Goal: Task Accomplishment & Management: Use online tool/utility

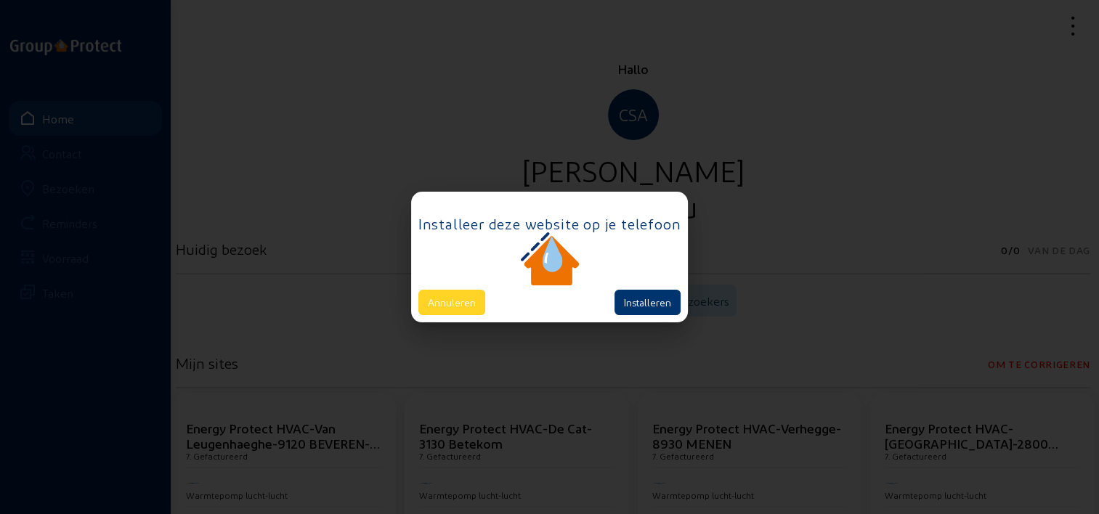
drag, startPoint x: 495, startPoint y: 300, endPoint x: 471, endPoint y: 301, distance: 24.7
click at [488, 300] on div "Annuleren Installeren" at bounding box center [549, 302] width 262 height 25
click at [458, 301] on button "Annuleren" at bounding box center [451, 302] width 67 height 25
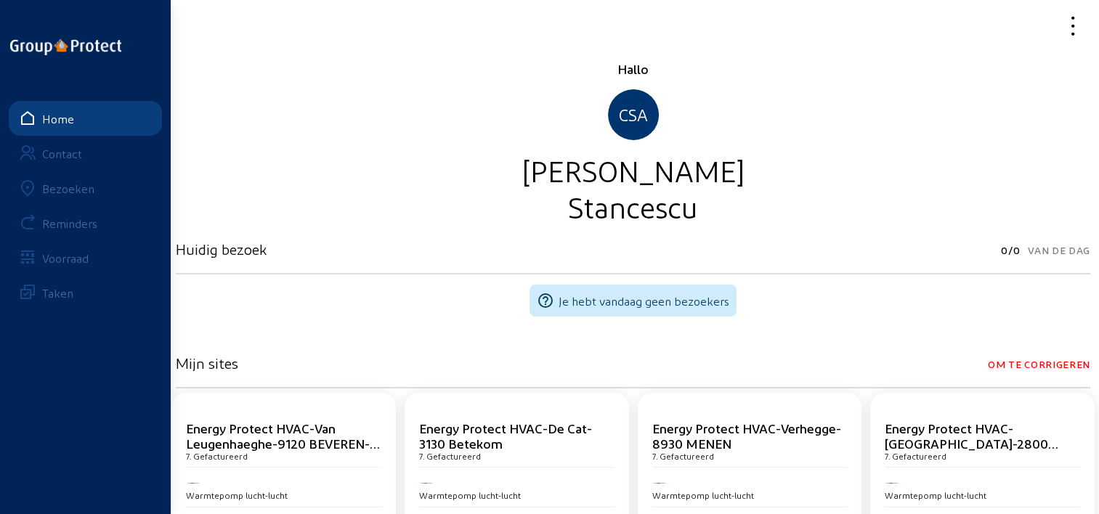
click at [81, 187] on div "Bezoeken" at bounding box center [68, 189] width 52 height 14
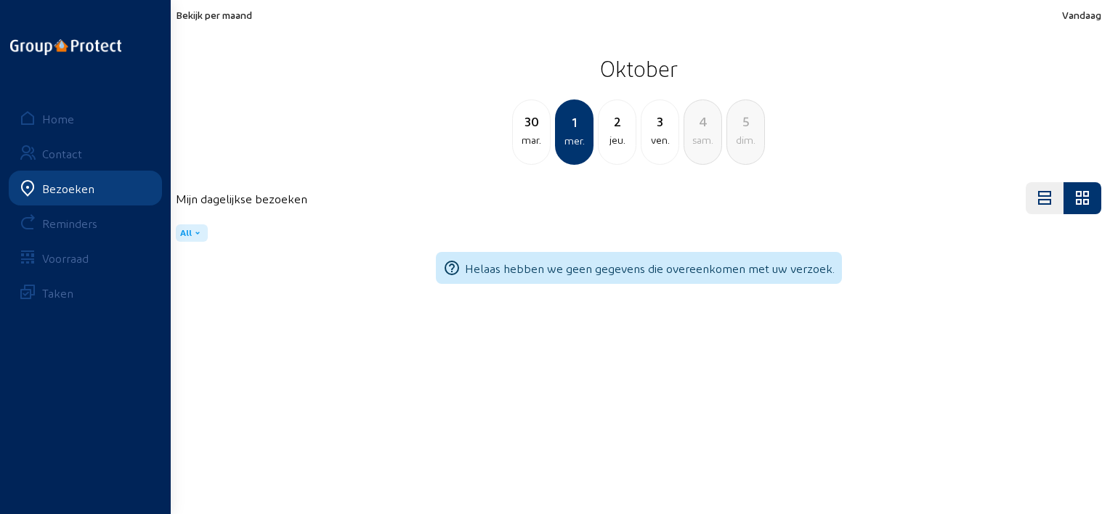
click at [227, 24] on div "Bekijk per maand Vandaag [DATE] [DATE] mer. 2 jeu. 3 ven. 4 sam. 5 dim." at bounding box center [638, 87] width 925 height 156
click at [227, 20] on span "Bekijk per maand" at bounding box center [214, 15] width 76 height 12
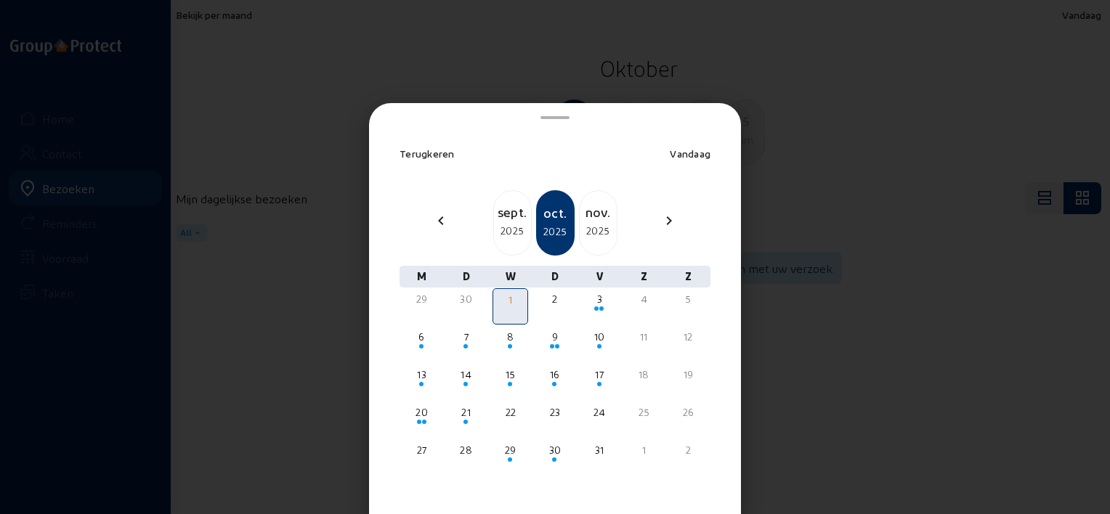
click at [499, 227] on div "2025" at bounding box center [512, 230] width 37 height 17
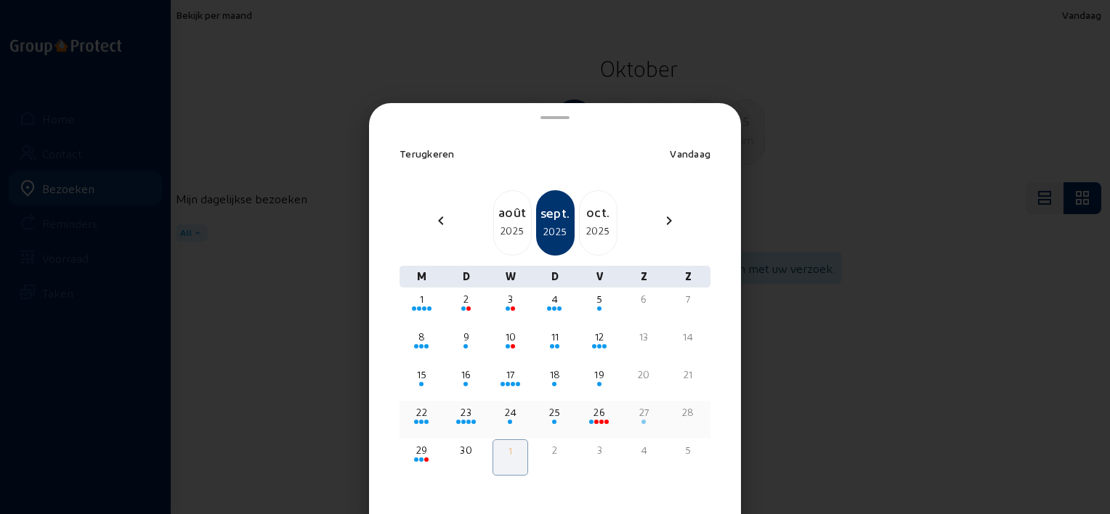
click at [421, 414] on div "22" at bounding box center [421, 412] width 33 height 15
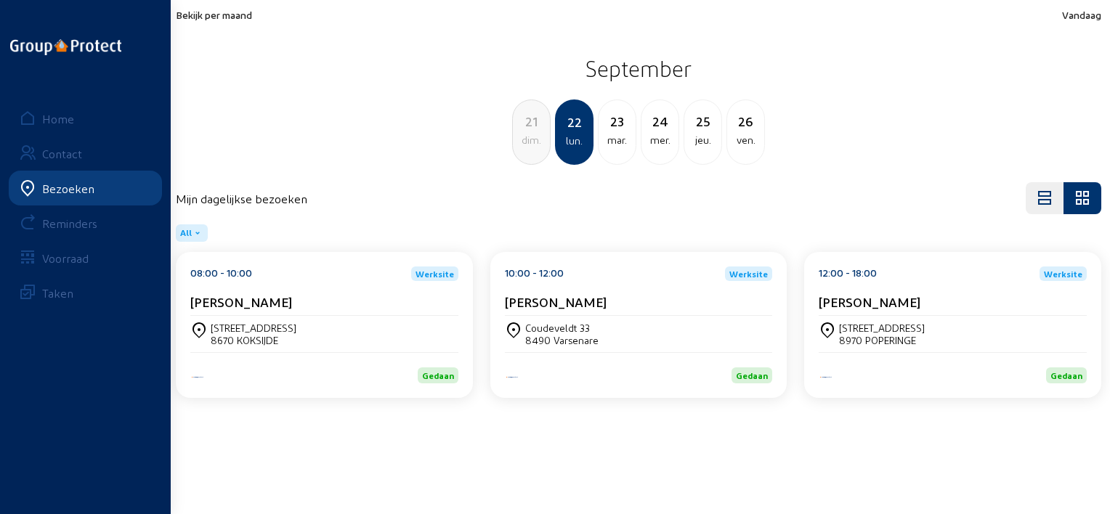
drag, startPoint x: 341, startPoint y: 312, endPoint x: 182, endPoint y: 302, distance: 159.3
click at [182, 302] on div "08:00 - 10:00 Werksite [PERSON_NAME] [STREET_ADDRESS]" at bounding box center [324, 325] width 297 height 146
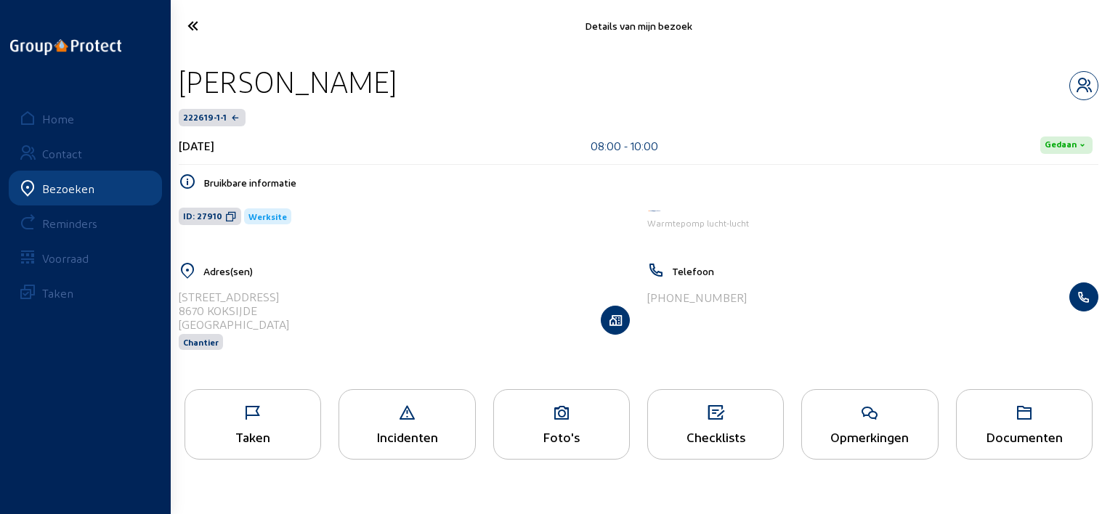
drag, startPoint x: 369, startPoint y: 93, endPoint x: 192, endPoint y: 98, distance: 177.3
click at [192, 98] on div "[PERSON_NAME]" at bounding box center [638, 81] width 919 height 37
drag, startPoint x: 192, startPoint y: 98, endPoint x: 422, endPoint y: 78, distance: 231.1
click at [422, 78] on div "[PERSON_NAME]" at bounding box center [638, 81] width 919 height 37
click at [381, 75] on div "[PERSON_NAME]" at bounding box center [638, 81] width 919 height 37
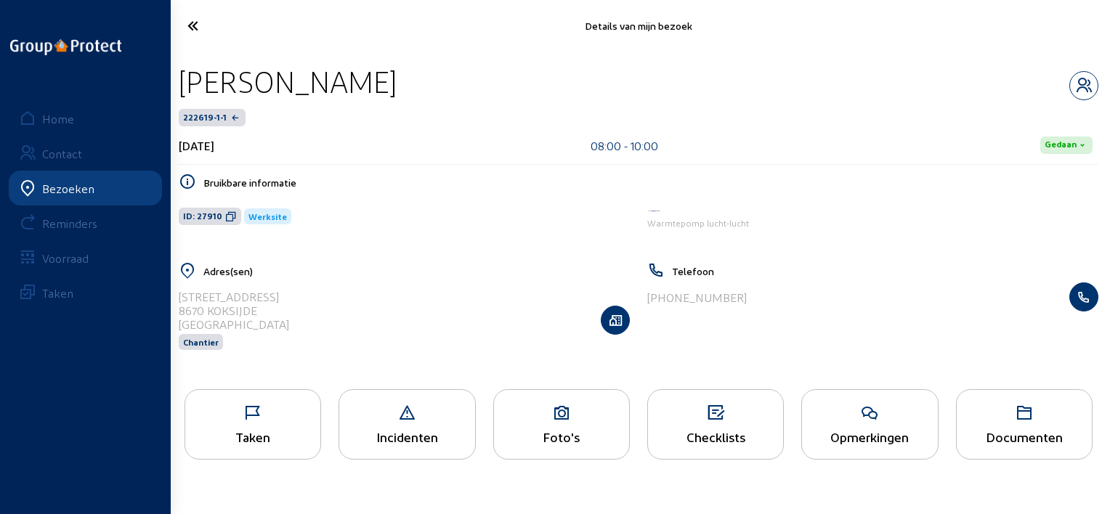
drag, startPoint x: 361, startPoint y: 78, endPoint x: 184, endPoint y: 82, distance: 177.2
click at [184, 82] on div "[PERSON_NAME]" at bounding box center [638, 81] width 919 height 37
copy div "[PERSON_NAME]"
click at [262, 417] on icon at bounding box center [252, 412] width 135 height 17
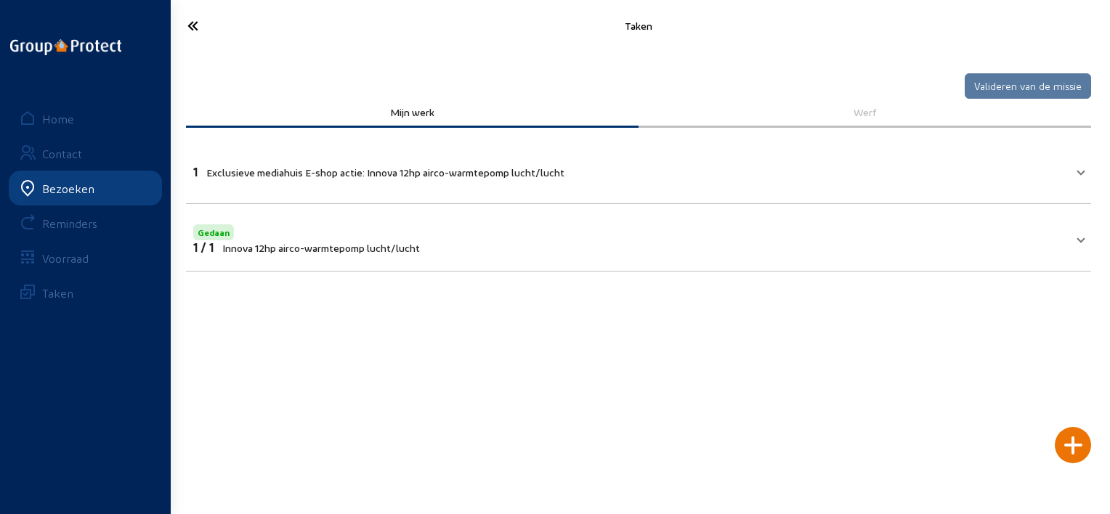
click at [191, 25] on icon at bounding box center [245, 25] width 131 height 25
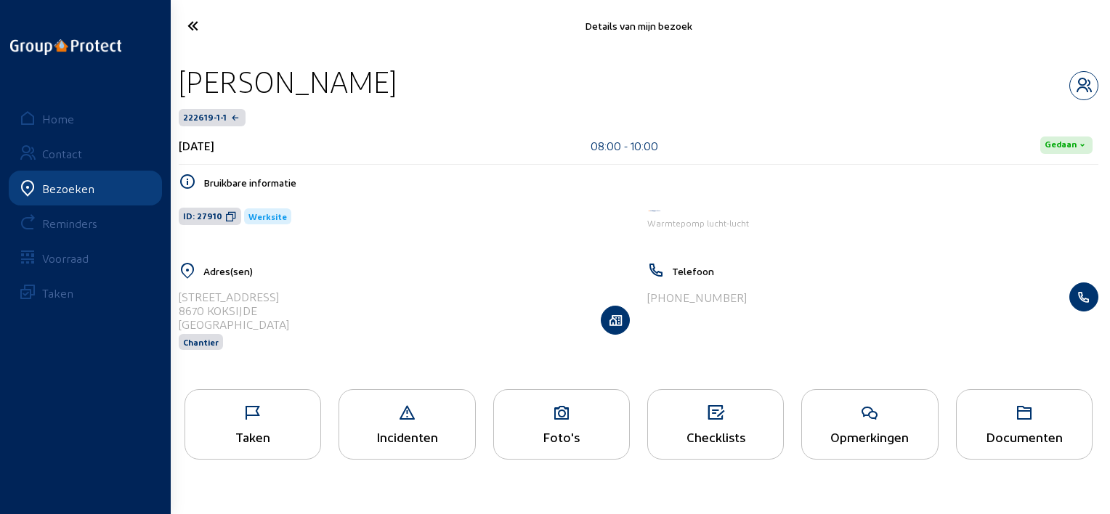
click at [195, 24] on icon at bounding box center [245, 25] width 131 height 25
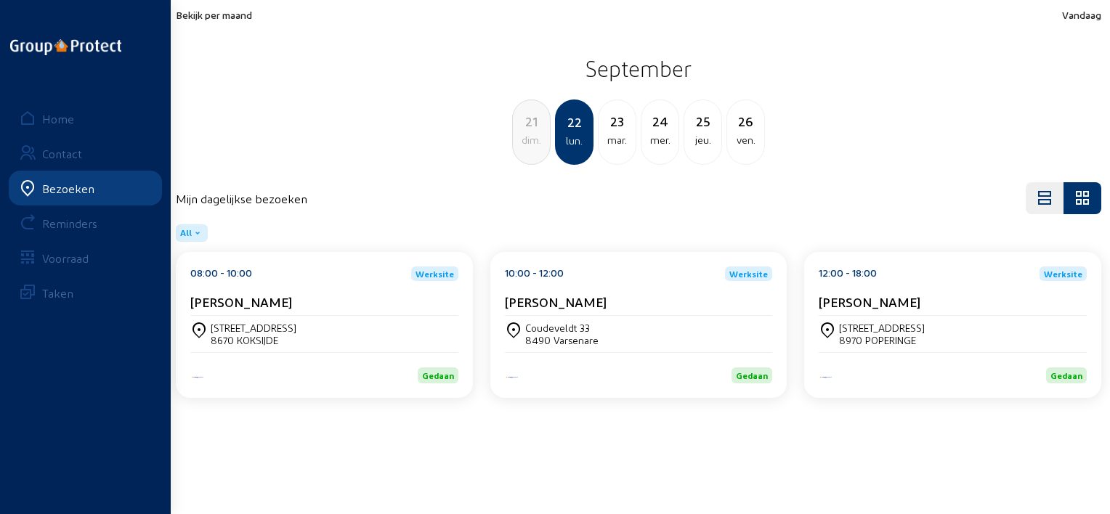
click at [302, 325] on div "[STREET_ADDRESS]" at bounding box center [324, 334] width 268 height 25
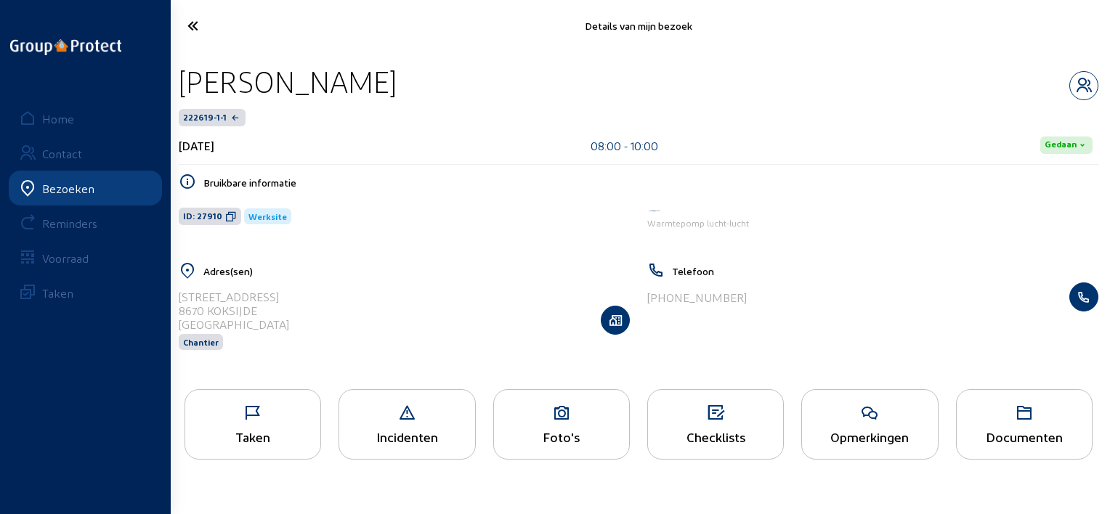
click at [229, 217] on icon at bounding box center [231, 217] width 12 height 12
click at [195, 28] on icon at bounding box center [245, 25] width 131 height 25
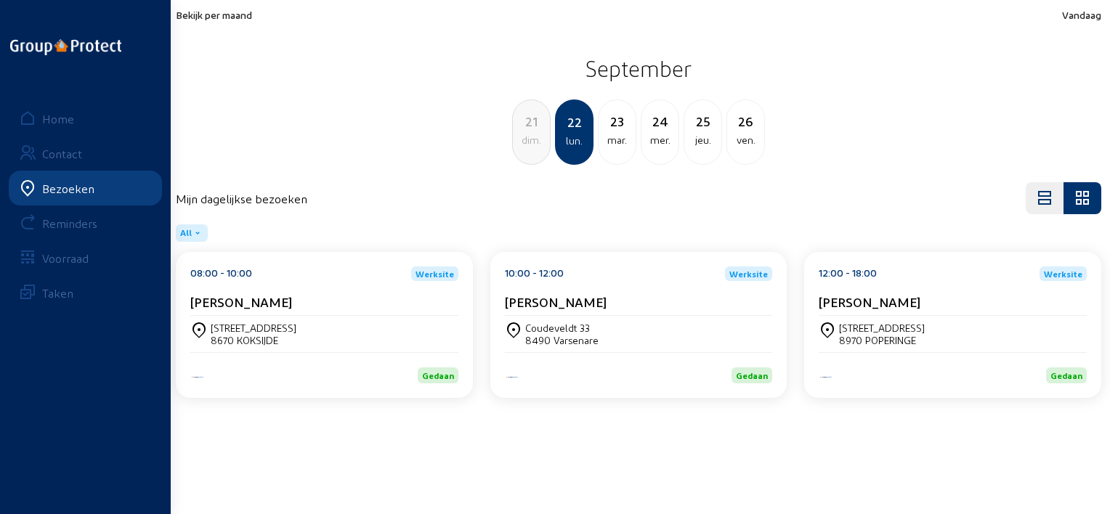
click at [564, 299] on cam-card-title "[PERSON_NAME]" at bounding box center [556, 301] width 102 height 15
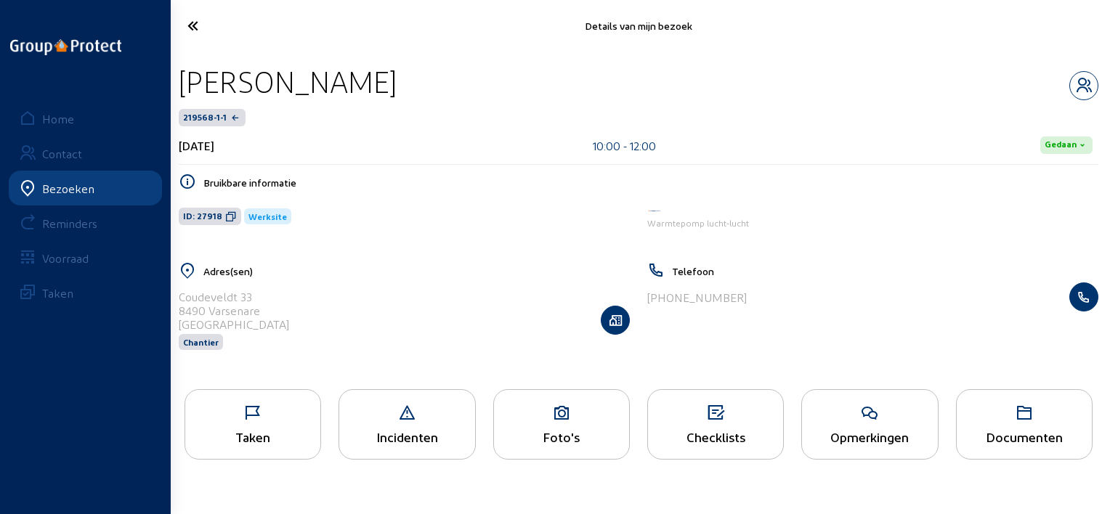
drag, startPoint x: 383, startPoint y: 70, endPoint x: 181, endPoint y: 70, distance: 202.6
click at [181, 70] on div "[PERSON_NAME]" at bounding box center [638, 81] width 919 height 37
copy div "[PERSON_NAME]"
click at [228, 221] on icon at bounding box center [231, 217] width 12 height 12
click at [277, 427] on div "Taken" at bounding box center [252, 424] width 137 height 70
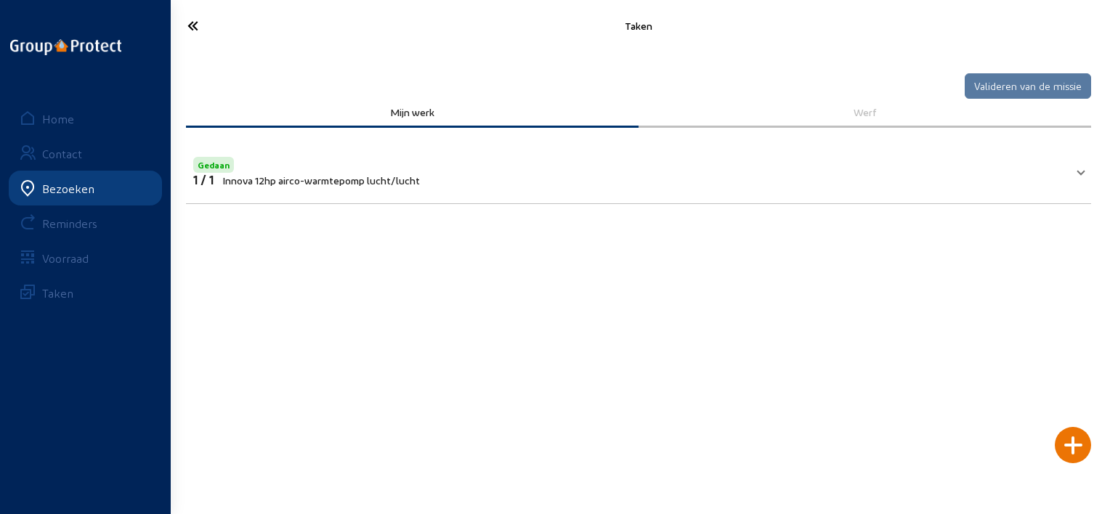
click at [205, 20] on icon at bounding box center [245, 25] width 131 height 25
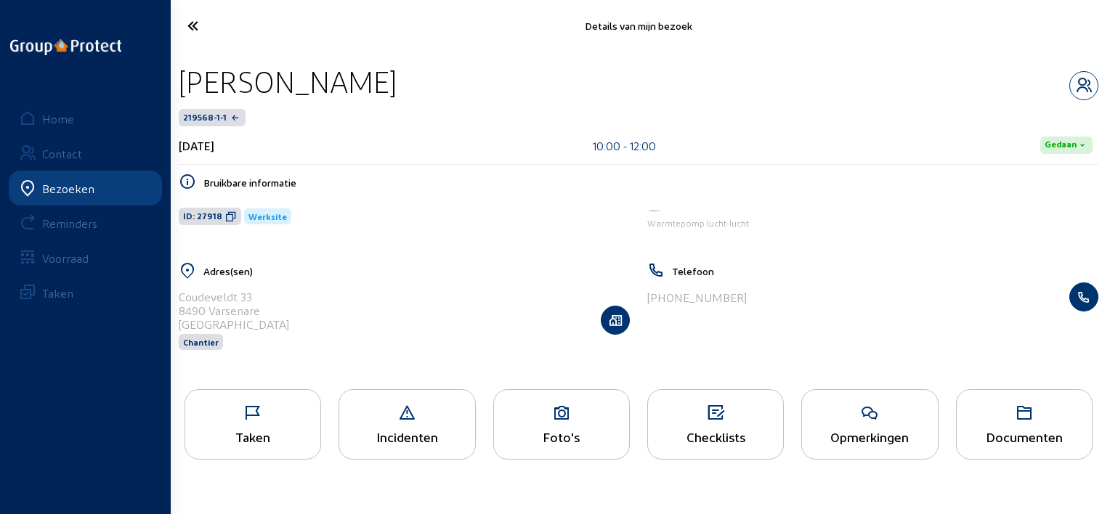
click at [210, 33] on icon at bounding box center [245, 25] width 131 height 25
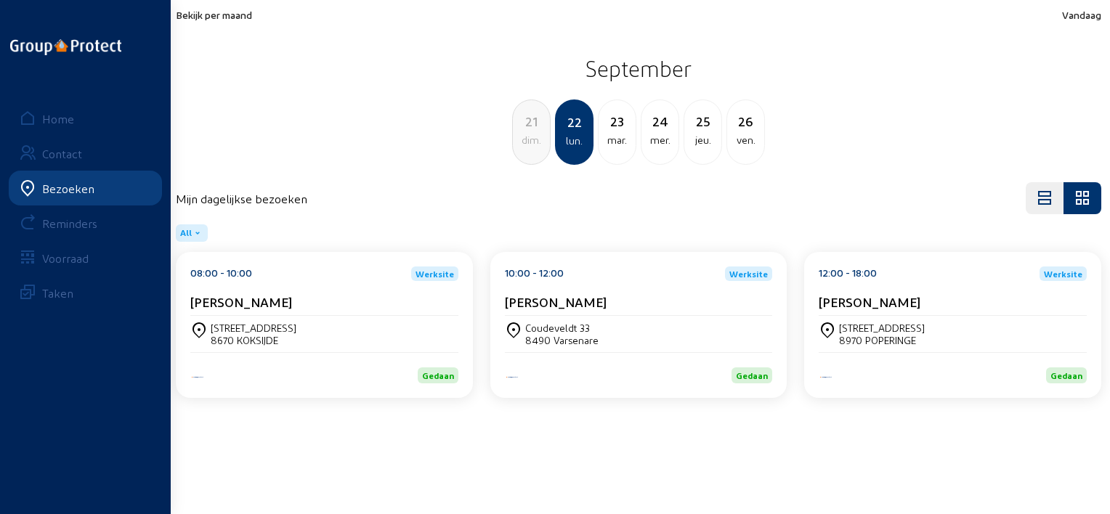
click at [870, 291] on div "12:00 - 18:00 Werksite [PERSON_NAME]" at bounding box center [952, 290] width 268 height 49
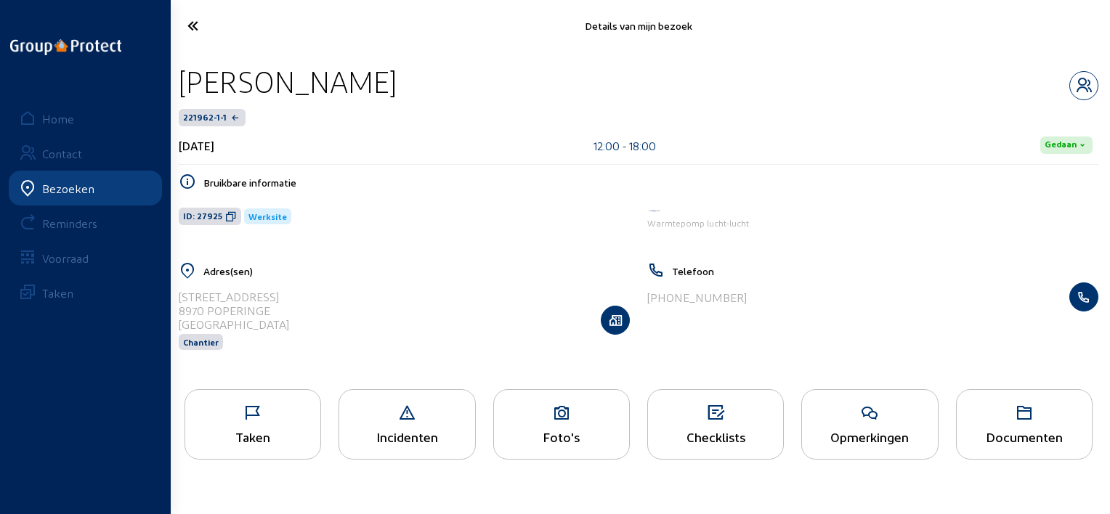
drag, startPoint x: 418, startPoint y: 79, endPoint x: 183, endPoint y: 74, distance: 235.3
click at [183, 74] on div "[PERSON_NAME]" at bounding box center [638, 81] width 919 height 37
copy div "[PERSON_NAME]"
click at [229, 219] on icon at bounding box center [231, 217] width 12 height 12
click at [184, 436] on div "Taken" at bounding box center [252, 424] width 137 height 70
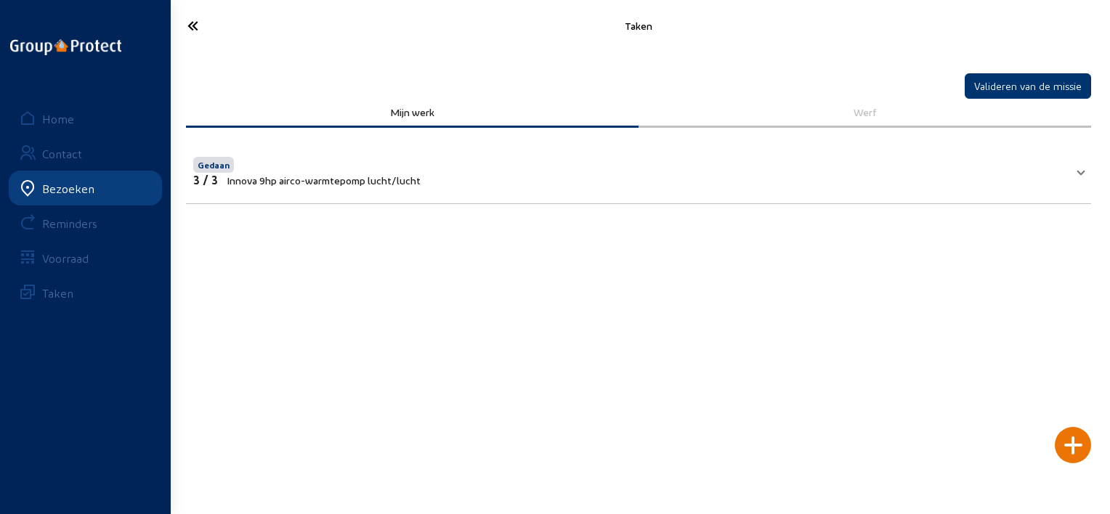
click at [191, 23] on icon at bounding box center [245, 25] width 131 height 25
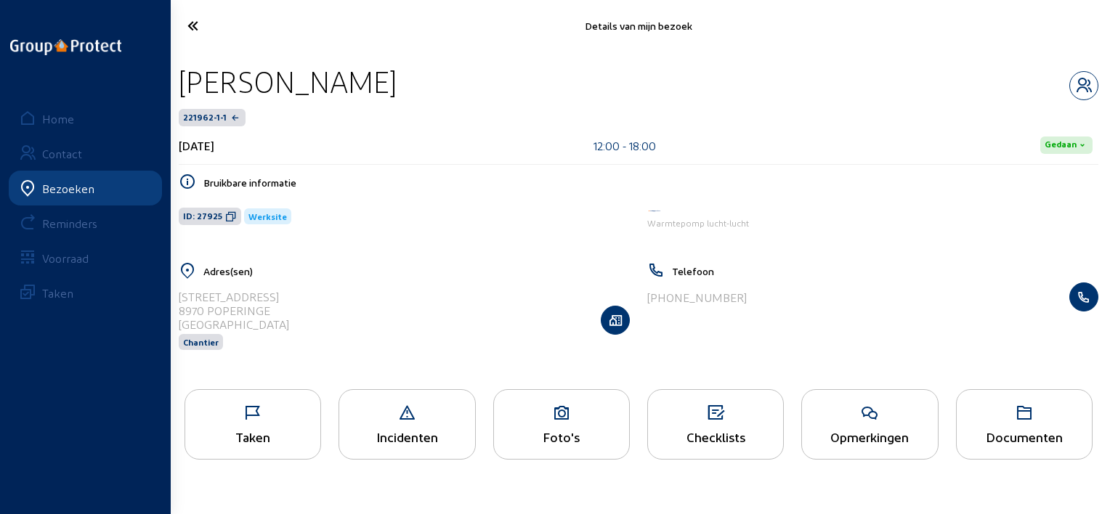
click at [202, 31] on icon at bounding box center [245, 25] width 131 height 25
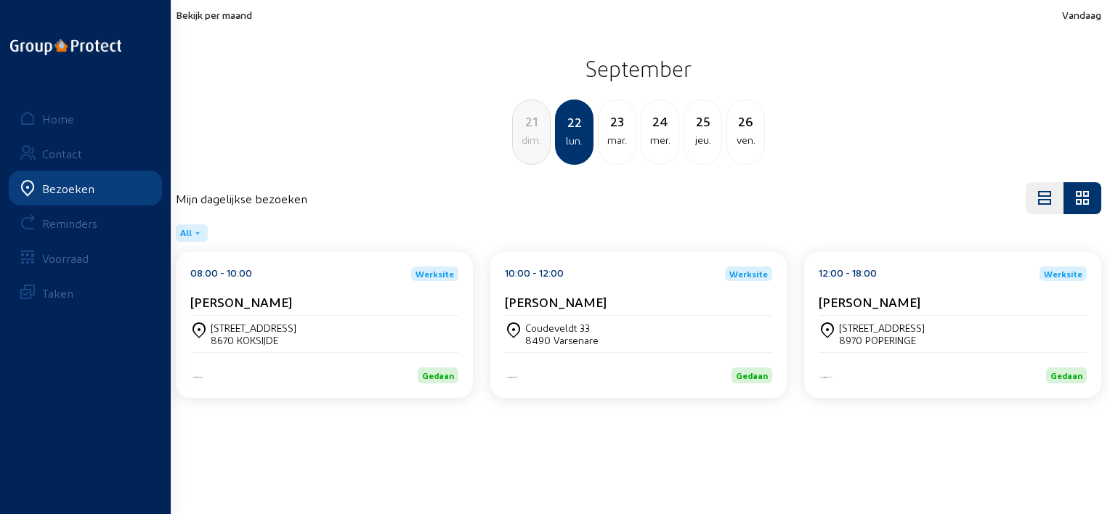
click at [615, 139] on div "mar." at bounding box center [616, 139] width 37 height 17
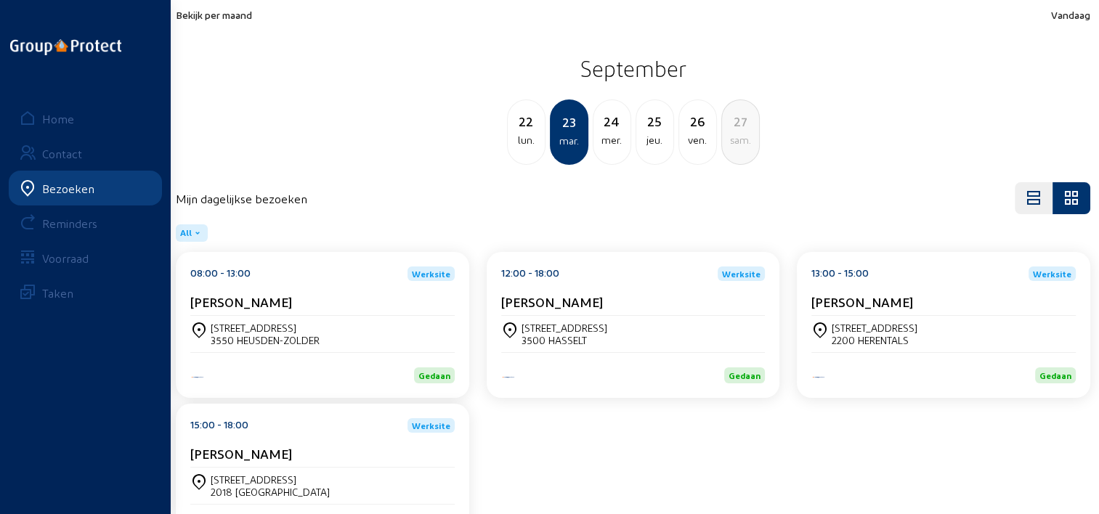
click at [238, 320] on div "[STREET_ADDRESS]" at bounding box center [322, 334] width 264 height 36
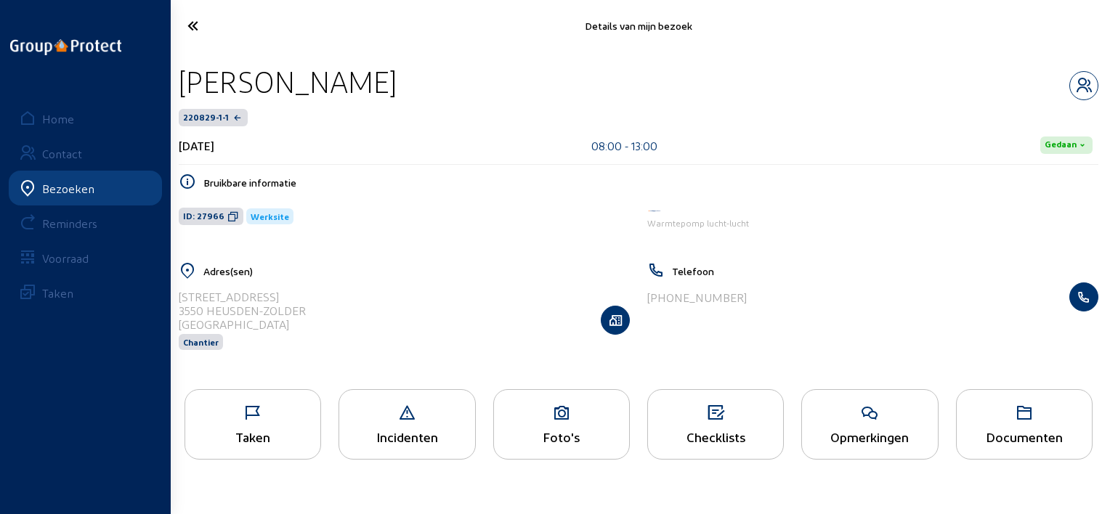
drag, startPoint x: 378, startPoint y: 76, endPoint x: 177, endPoint y: 59, distance: 201.1
click at [177, 59] on div "[PERSON_NAME] 220829-1-1 [DATE] 08:00 - 13:00 Gedaan Bruikbare informatie ID: 2…" at bounding box center [638, 216] width 943 height 329
copy div "[PERSON_NAME]"
click at [232, 215] on icon at bounding box center [233, 217] width 12 height 12
click at [267, 410] on icon at bounding box center [252, 412] width 135 height 17
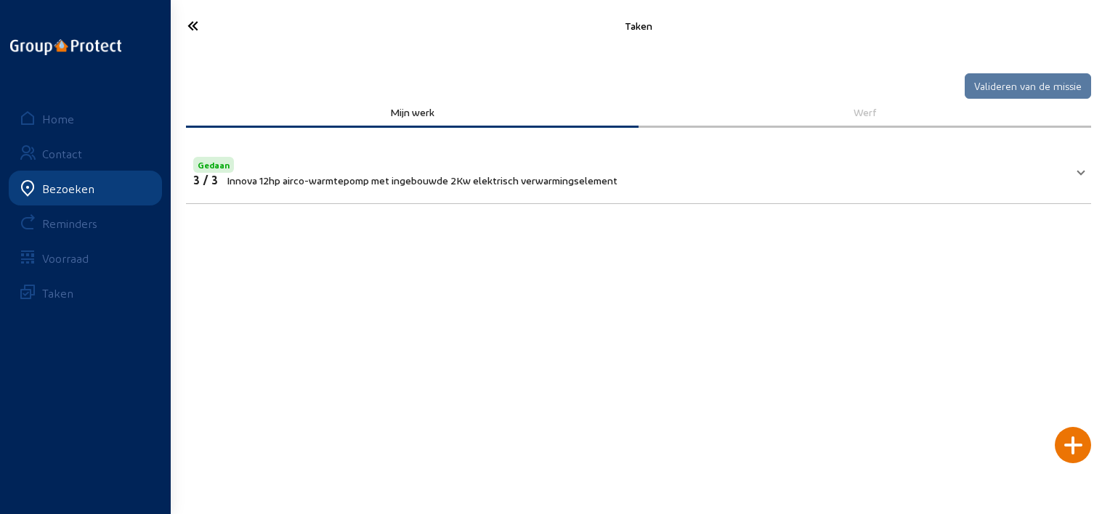
click at [186, 33] on icon at bounding box center [245, 25] width 131 height 25
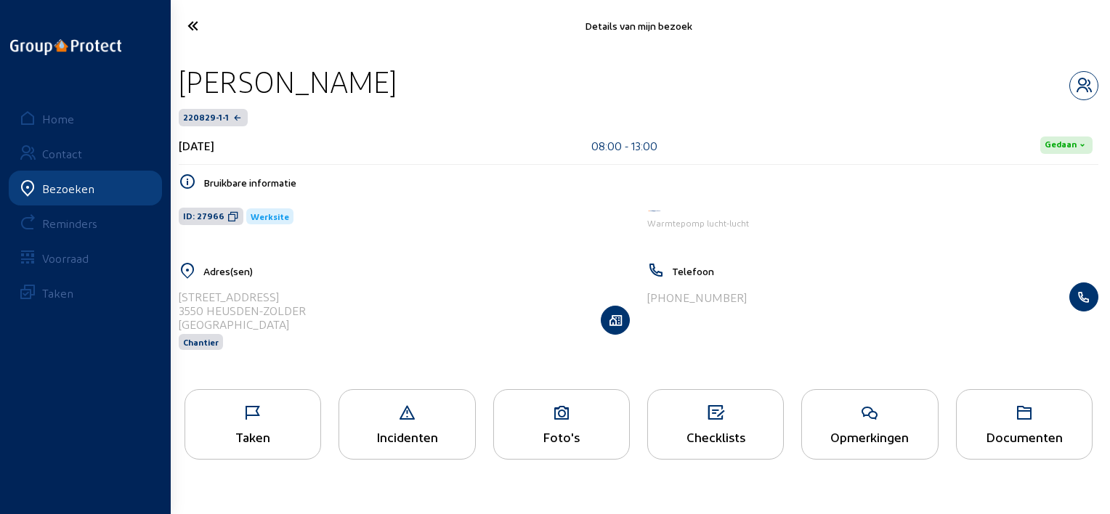
click at [285, 454] on div "Taken" at bounding box center [252, 424] width 137 height 70
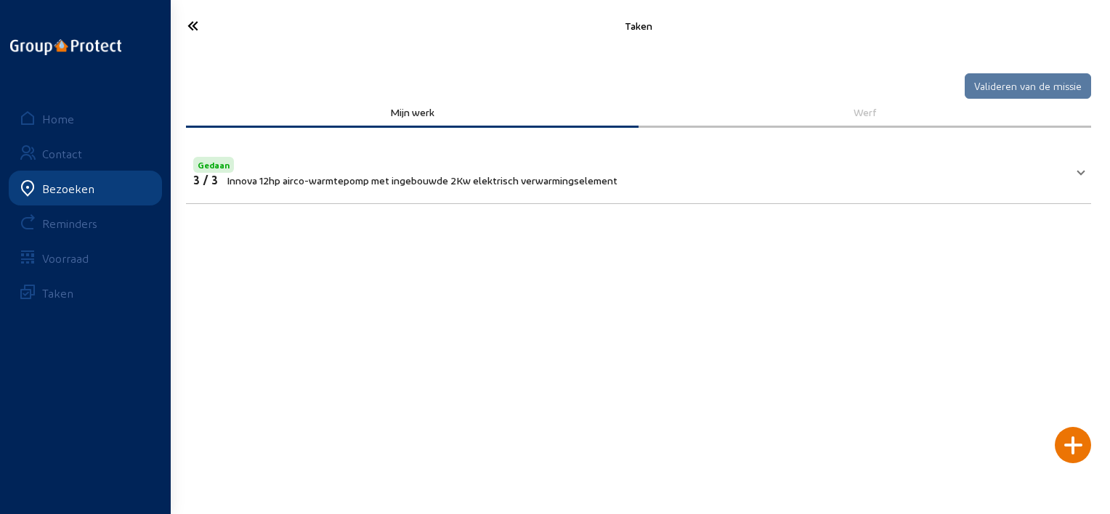
click at [536, 168] on div "Gedaan" at bounding box center [405, 163] width 424 height 19
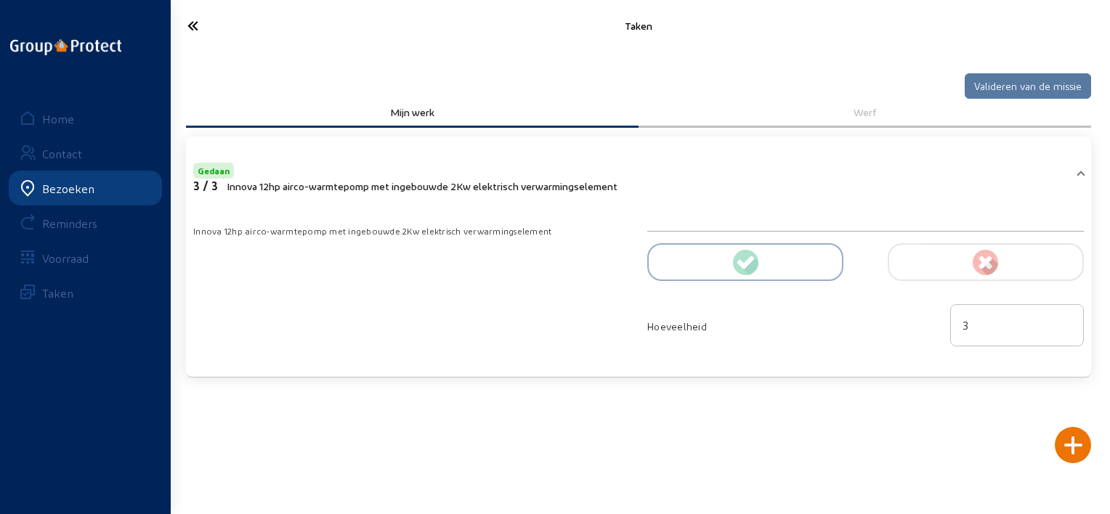
click at [536, 168] on div "Gedaan" at bounding box center [405, 169] width 424 height 19
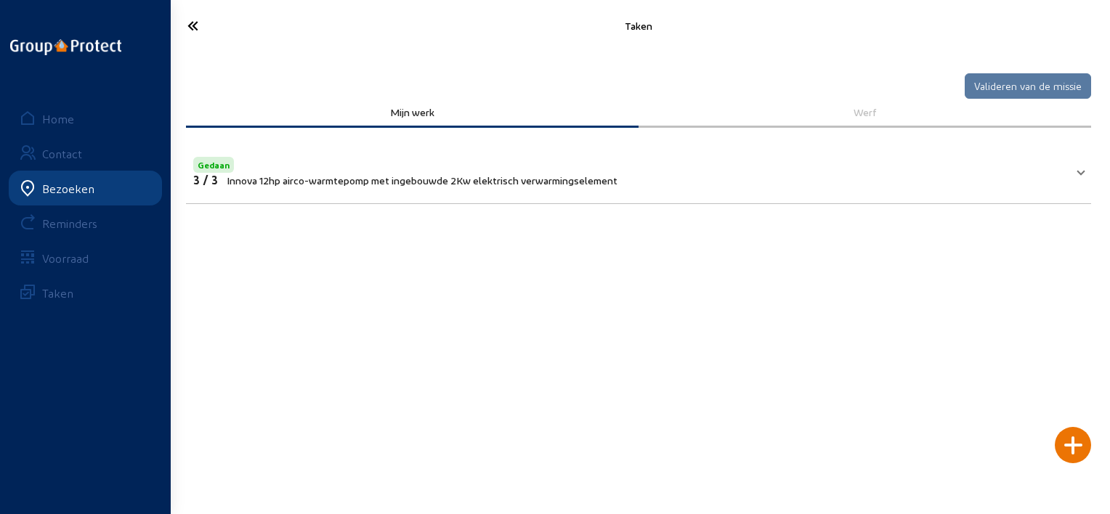
click at [186, 24] on icon at bounding box center [245, 25] width 131 height 25
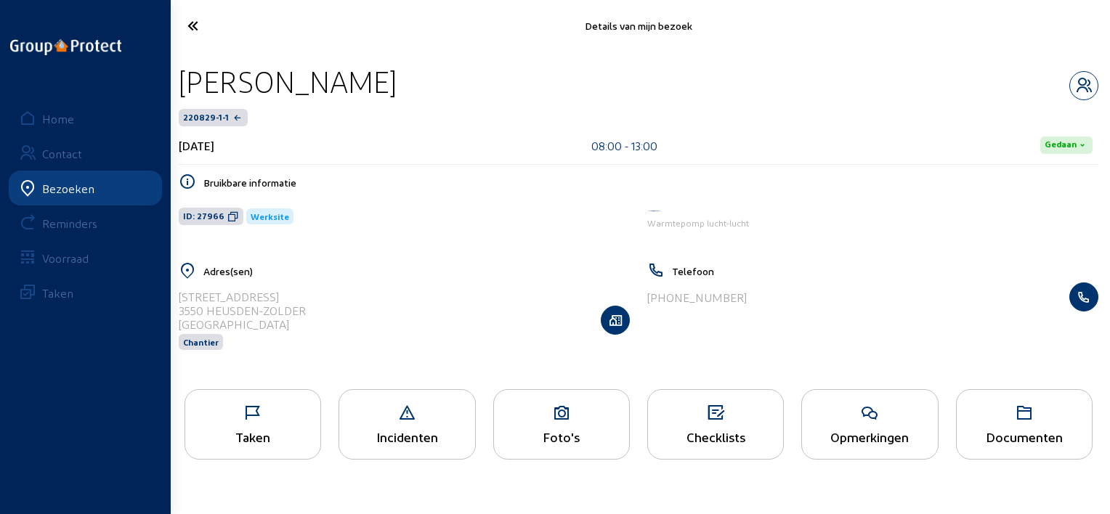
click at [198, 15] on icon at bounding box center [245, 25] width 131 height 25
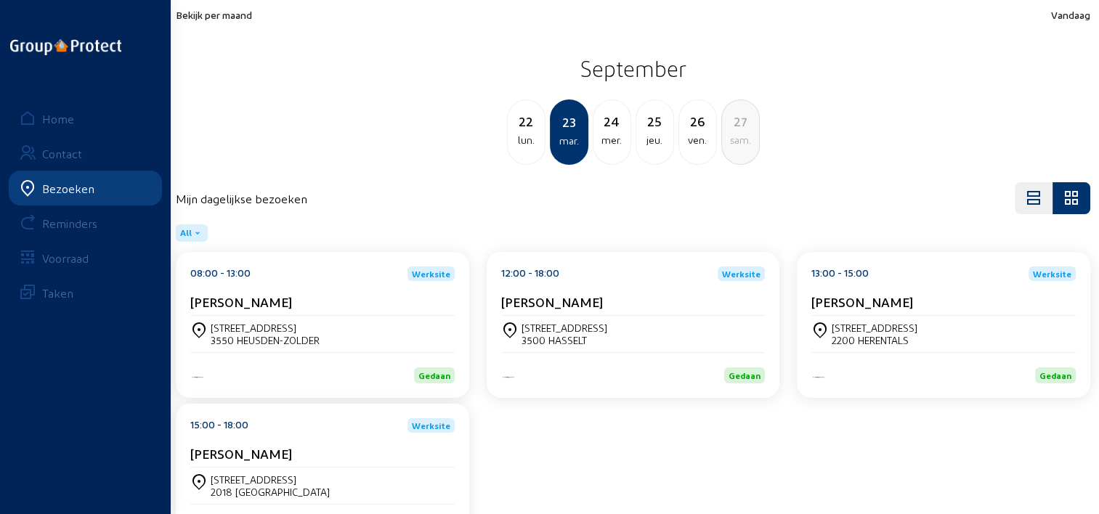
drag, startPoint x: 581, startPoint y: 289, endPoint x: 545, endPoint y: 323, distance: 49.3
click at [545, 323] on div "[STREET_ADDRESS]" at bounding box center [564, 328] width 86 height 12
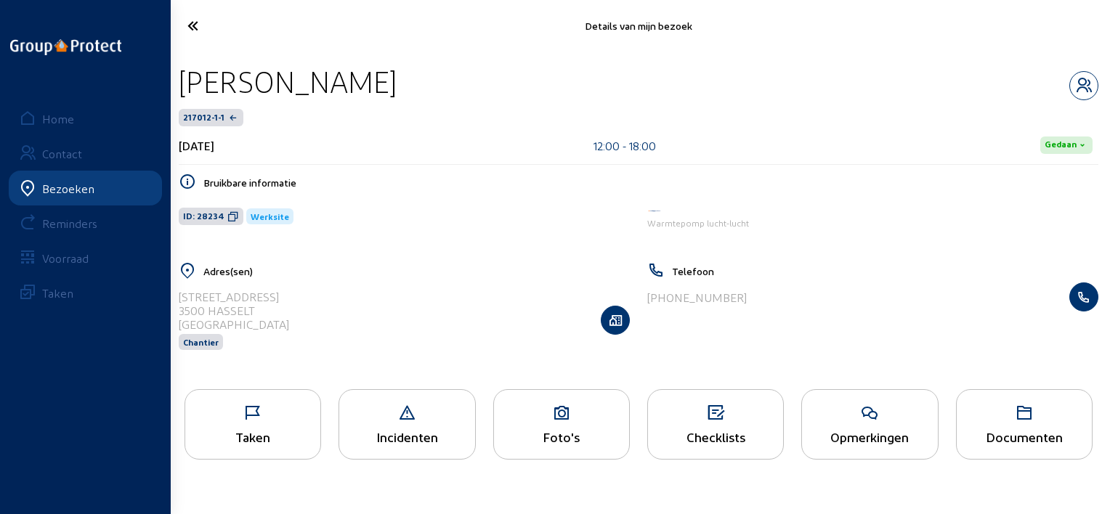
drag, startPoint x: 351, startPoint y: 81, endPoint x: 171, endPoint y: 78, distance: 179.4
click at [171, 78] on div "[PERSON_NAME] 217012-1-1 [DATE] 12:00 - 18:00 Gedaan Bruikbare informatie ID: 2…" at bounding box center [638, 216] width 943 height 329
copy div "[PERSON_NAME]"
click at [298, 402] on div "Taken" at bounding box center [252, 424] width 137 height 70
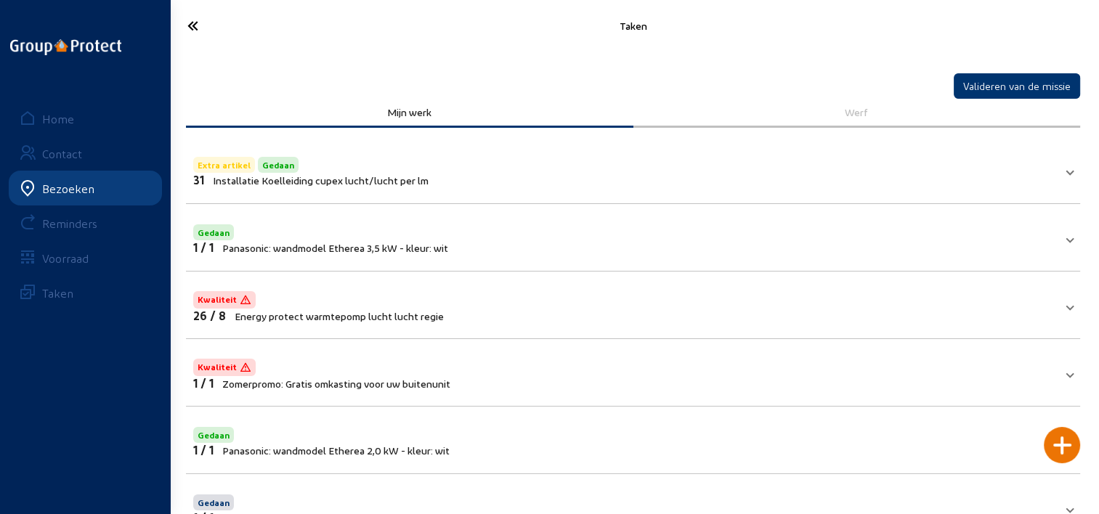
click at [183, 26] on icon at bounding box center [244, 25] width 129 height 25
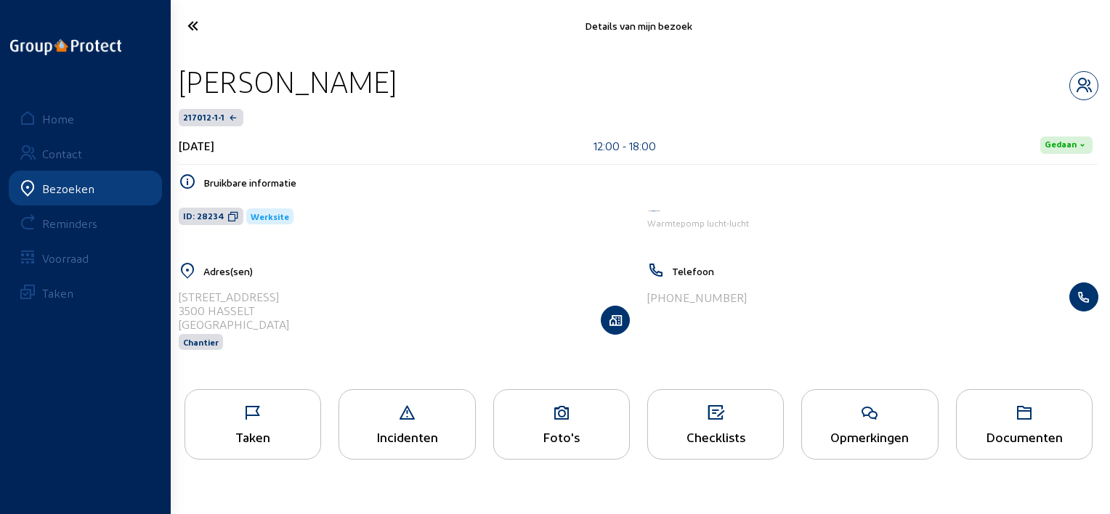
click at [225, 222] on span "ID: 28234" at bounding box center [211, 216] width 65 height 17
click at [281, 415] on icon at bounding box center [252, 412] width 135 height 17
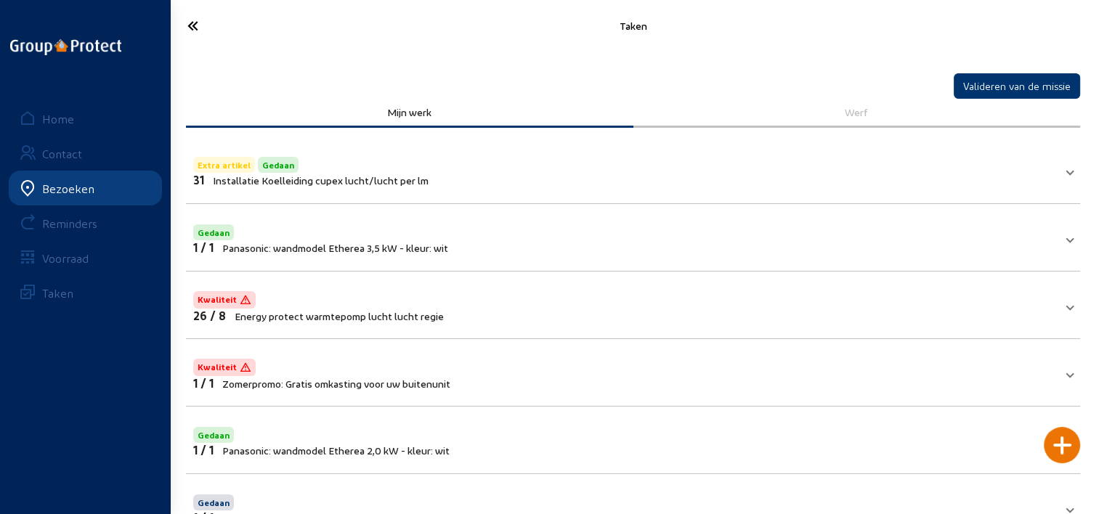
click at [185, 35] on icon at bounding box center [244, 25] width 129 height 25
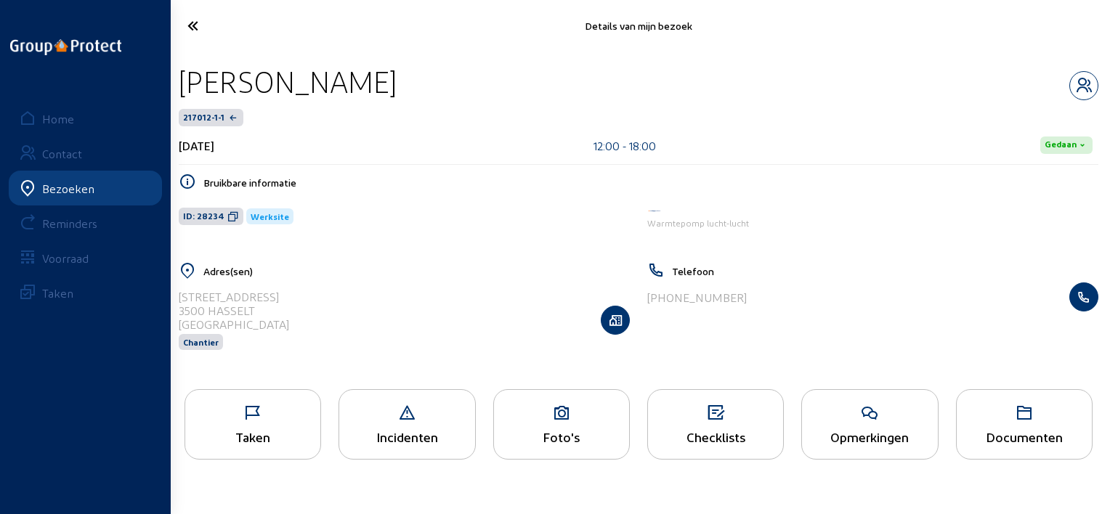
click at [199, 33] on icon at bounding box center [245, 25] width 131 height 25
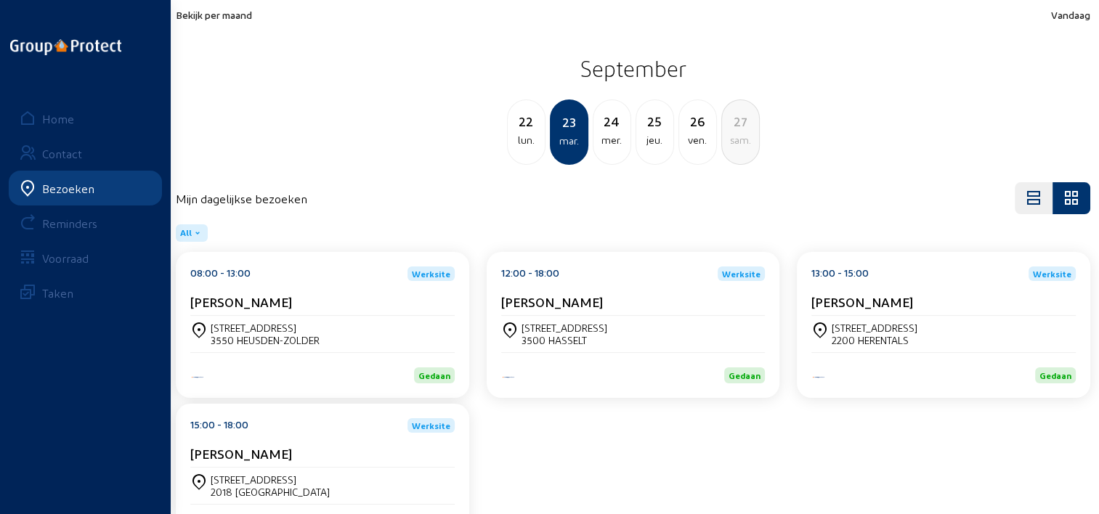
click at [900, 296] on cam-card-title "[PERSON_NAME]" at bounding box center [862, 301] width 102 height 15
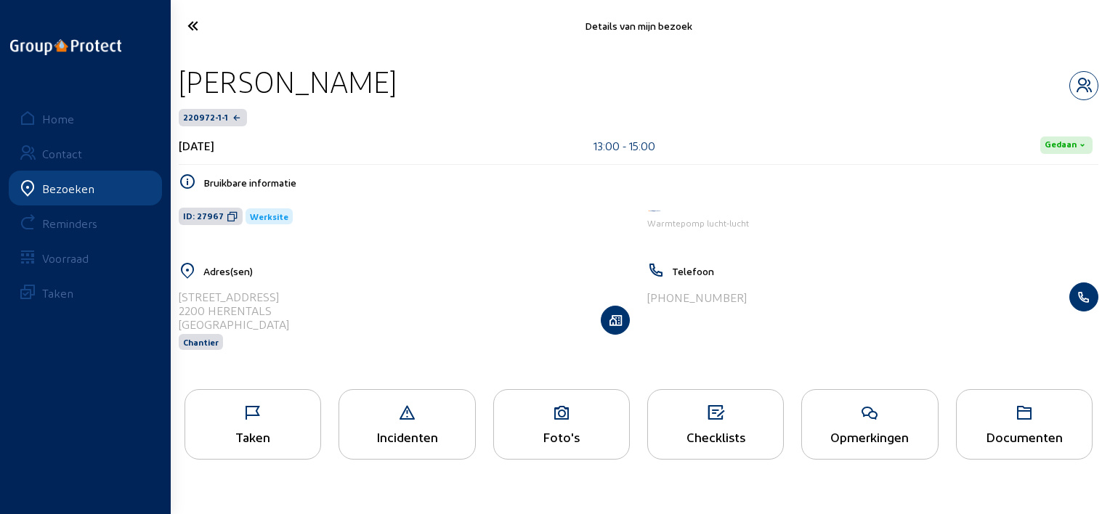
drag, startPoint x: 404, startPoint y: 88, endPoint x: 174, endPoint y: 73, distance: 230.0
click at [174, 73] on div "[PERSON_NAME] 220972-1-1 [DATE] 13:00 - 15:00 Gedaan Bruikbare informatie ID: 2…" at bounding box center [638, 216] width 943 height 329
copy div "[PERSON_NAME]"
click at [228, 215] on icon at bounding box center [233, 217] width 12 height 12
click at [272, 406] on icon at bounding box center [252, 412] width 135 height 17
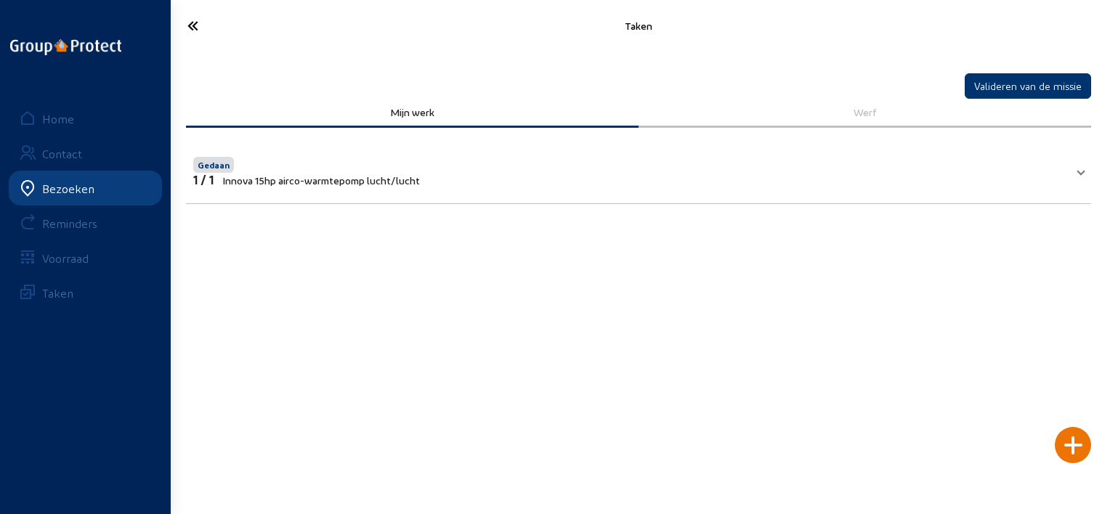
click at [200, 25] on icon at bounding box center [245, 25] width 131 height 25
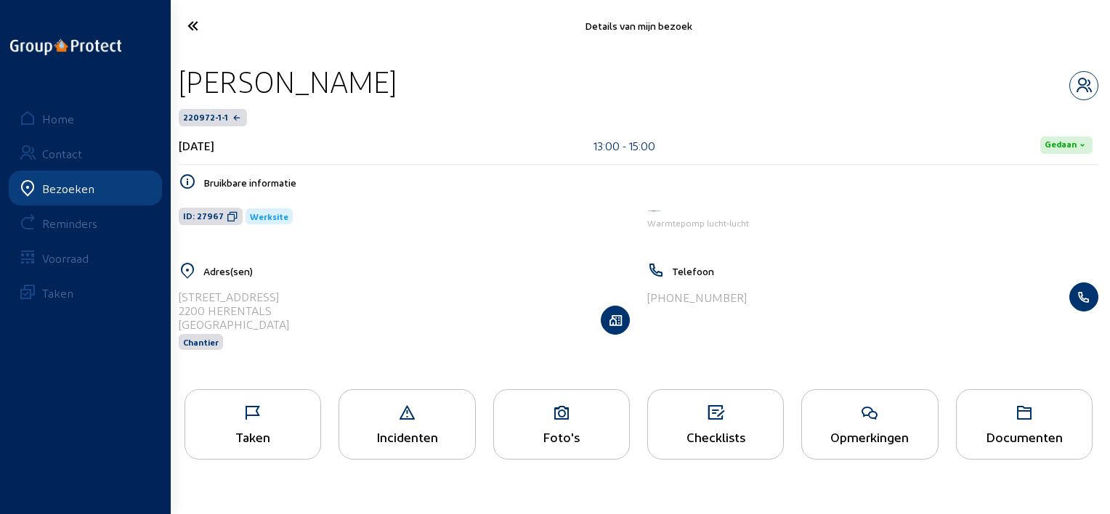
click at [200, 25] on icon at bounding box center [245, 25] width 131 height 25
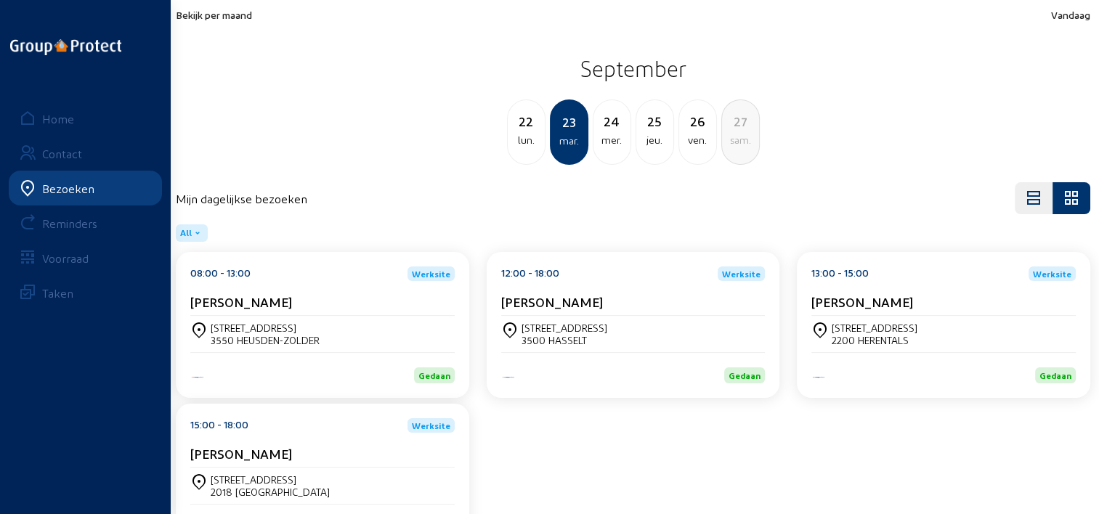
click at [250, 475] on div "[STREET_ADDRESS]" at bounding box center [270, 479] width 119 height 12
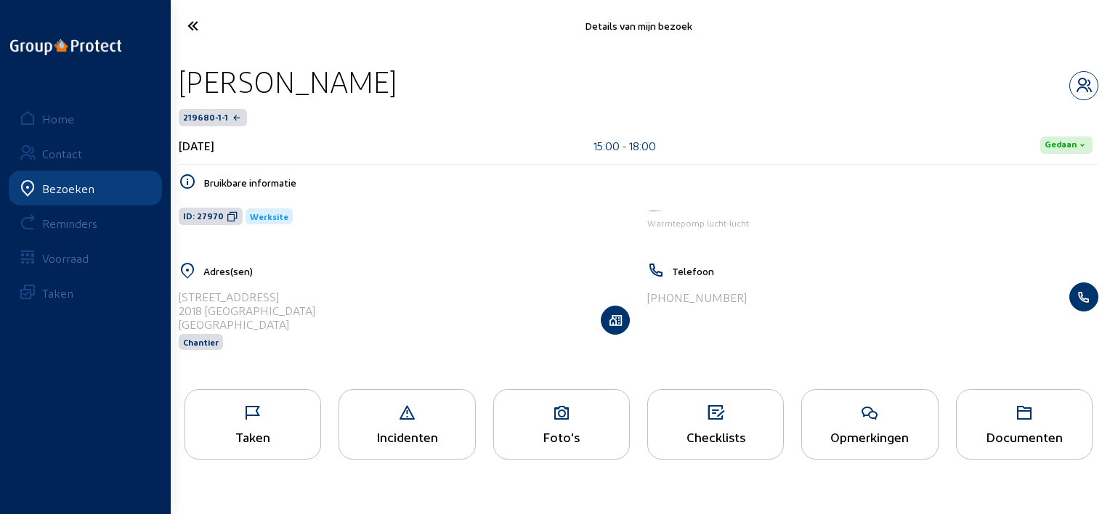
drag, startPoint x: 400, startPoint y: 84, endPoint x: 183, endPoint y: 85, distance: 217.1
click at [183, 85] on div "[PERSON_NAME]" at bounding box center [638, 81] width 919 height 37
copy div "[PERSON_NAME]"
click at [194, 35] on icon at bounding box center [245, 25] width 131 height 25
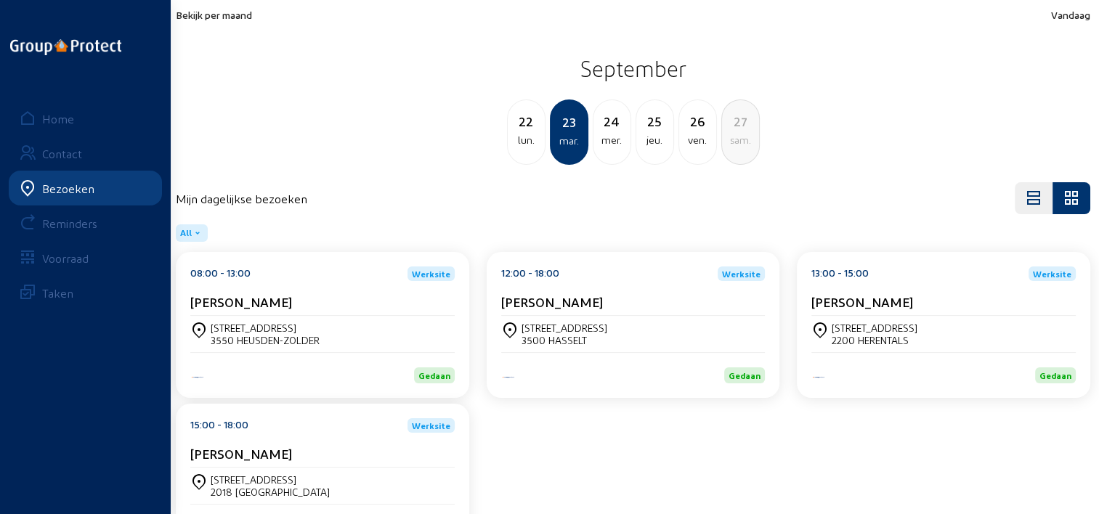
click at [613, 134] on div "mer." at bounding box center [611, 139] width 37 height 17
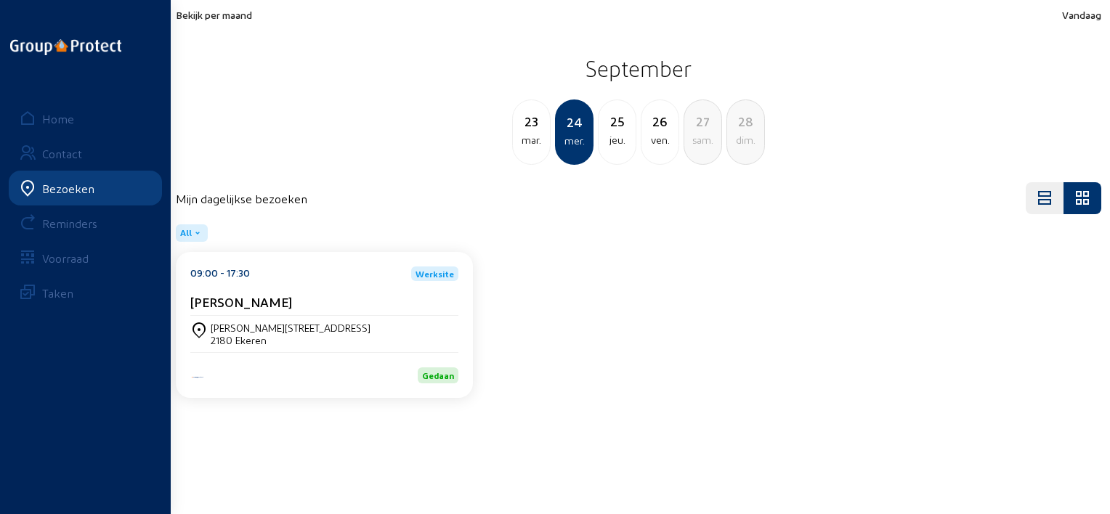
click at [328, 312] on div "[PERSON_NAME]" at bounding box center [324, 305] width 268 height 22
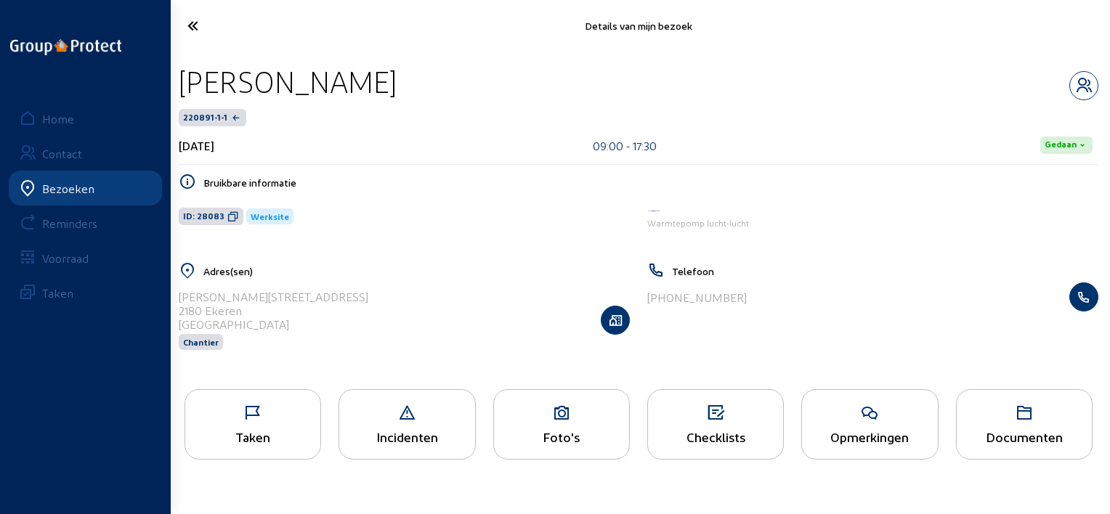
drag, startPoint x: 422, startPoint y: 76, endPoint x: 179, endPoint y: 67, distance: 243.4
click at [179, 67] on div "[PERSON_NAME]" at bounding box center [638, 81] width 919 height 37
copy div "[PERSON_NAME]"
click at [227, 214] on icon at bounding box center [233, 217] width 12 height 12
click at [222, 436] on div "Taken" at bounding box center [252, 436] width 135 height 15
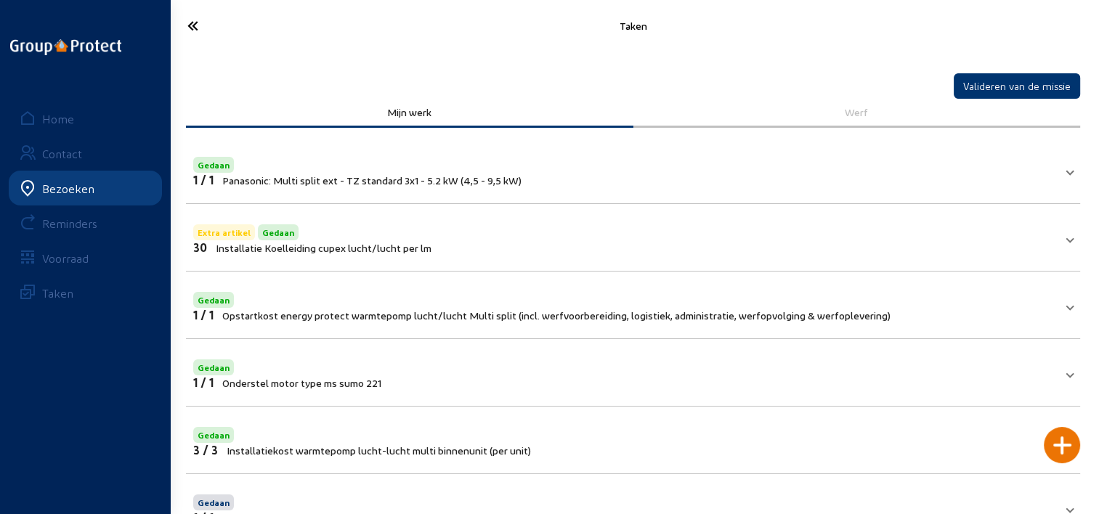
click at [189, 21] on icon at bounding box center [244, 25] width 129 height 25
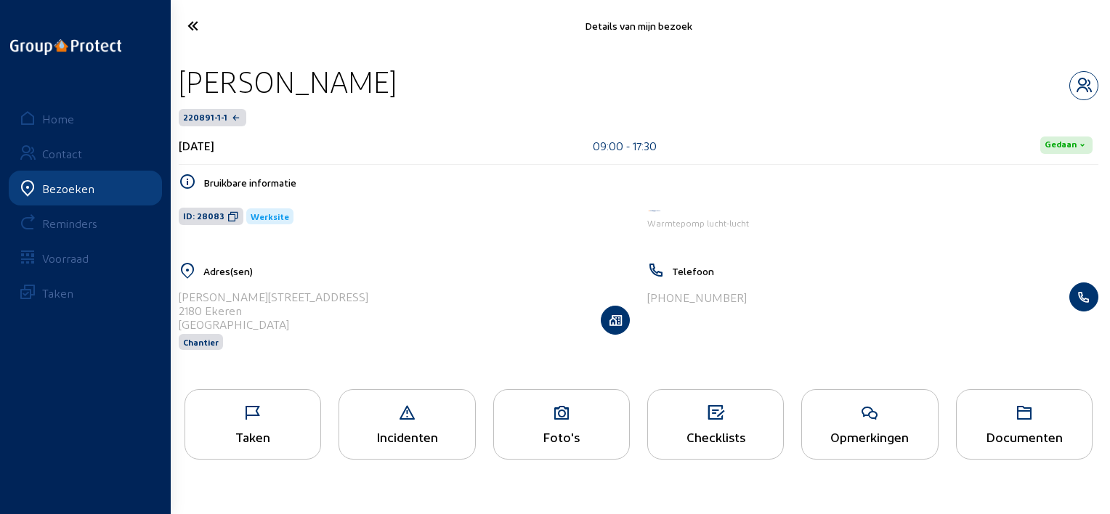
click at [195, 26] on icon at bounding box center [245, 25] width 131 height 25
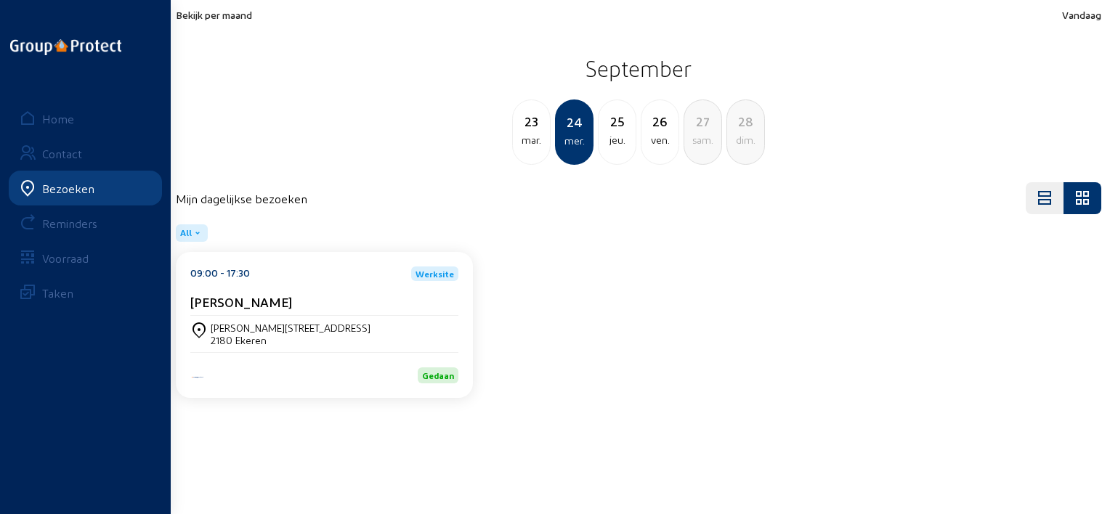
click at [614, 132] on div "jeu." at bounding box center [616, 139] width 37 height 17
click at [383, 334] on div "[STREET_ADDRESS]" at bounding box center [324, 334] width 268 height 25
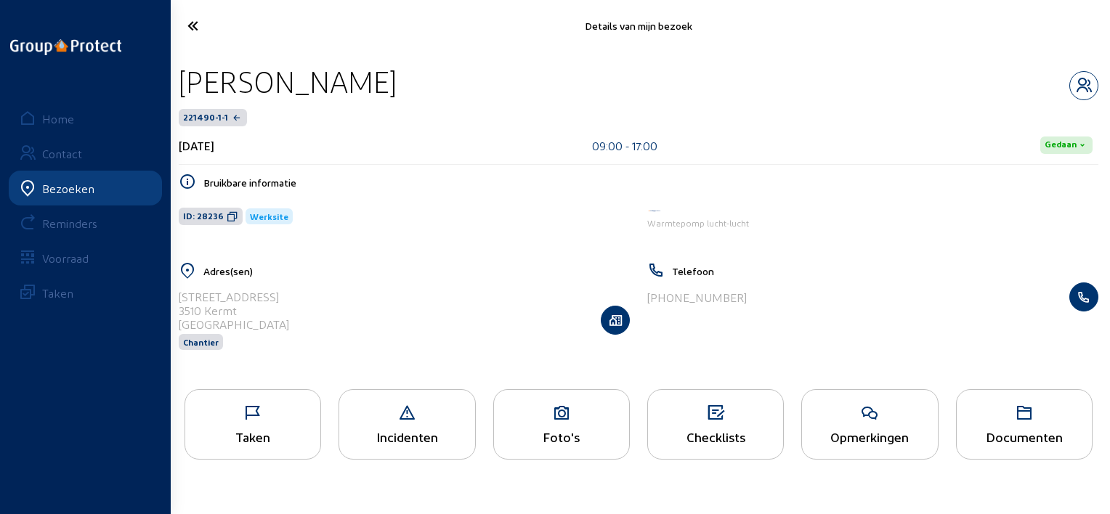
drag, startPoint x: 407, startPoint y: 87, endPoint x: 180, endPoint y: 96, distance: 226.7
click at [180, 96] on div "[PERSON_NAME]" at bounding box center [638, 81] width 919 height 37
copy div "[PERSON_NAME]"
click at [227, 221] on icon at bounding box center [233, 217] width 12 height 12
click at [272, 412] on icon at bounding box center [252, 412] width 135 height 17
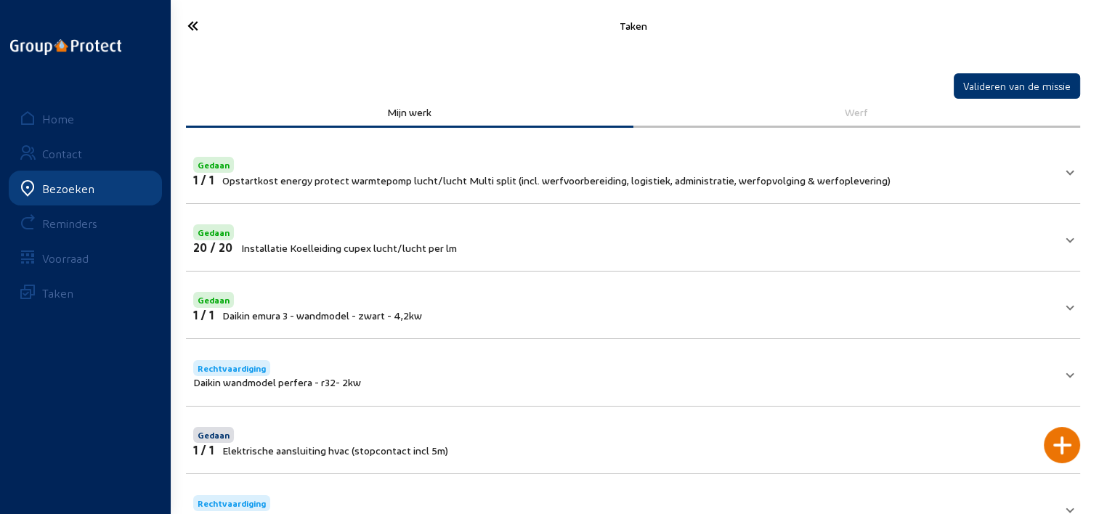
click at [198, 22] on icon at bounding box center [244, 25] width 129 height 25
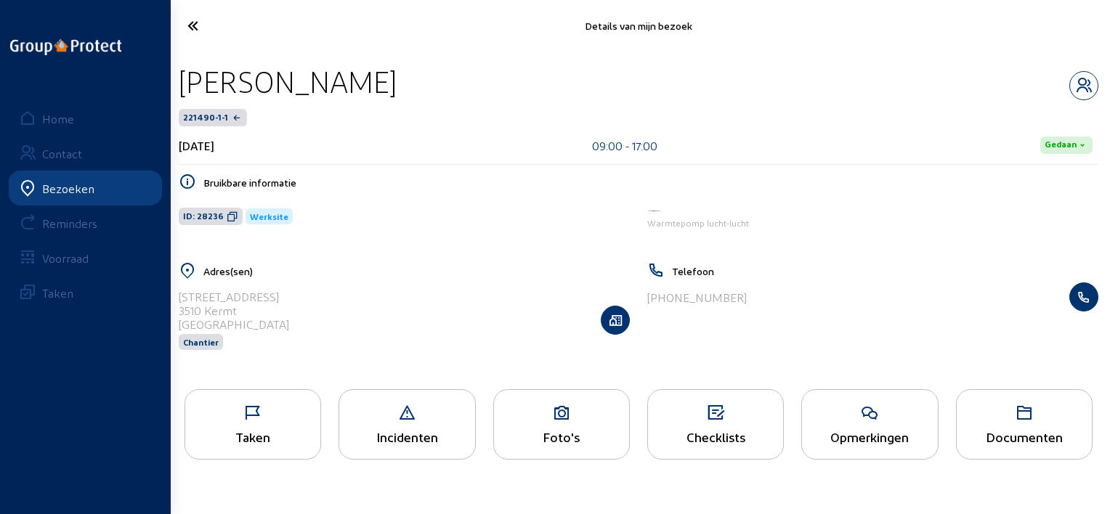
click at [187, 38] on icon at bounding box center [245, 25] width 131 height 25
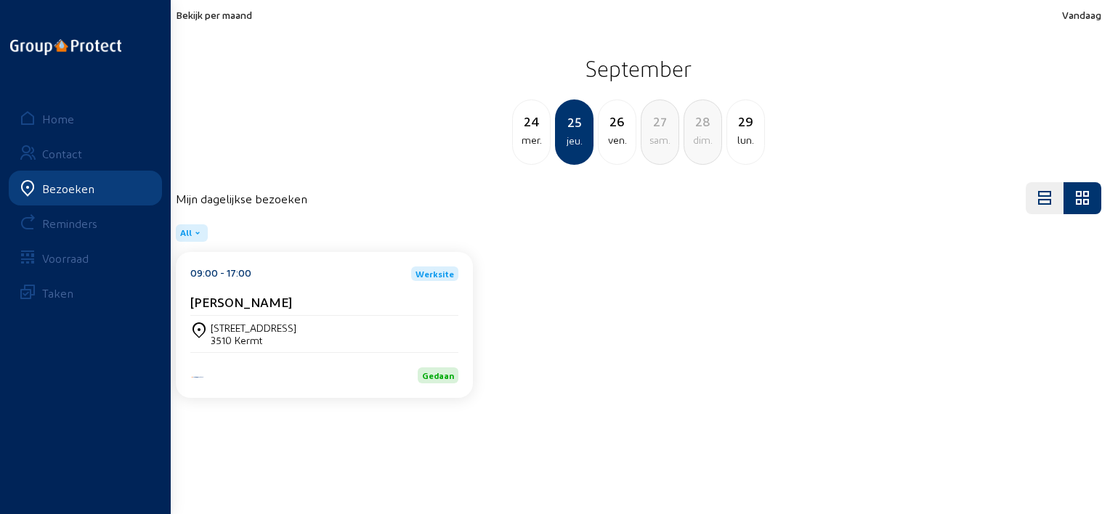
click at [619, 119] on div "26" at bounding box center [616, 121] width 37 height 20
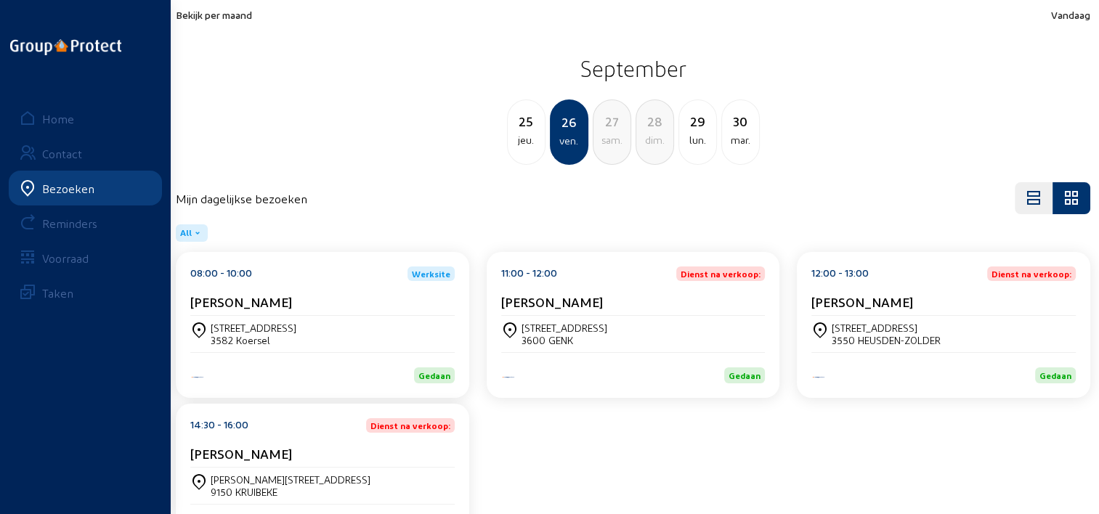
click at [349, 290] on div "08:00 - 10:00 Werksite [PERSON_NAME]" at bounding box center [322, 290] width 264 height 49
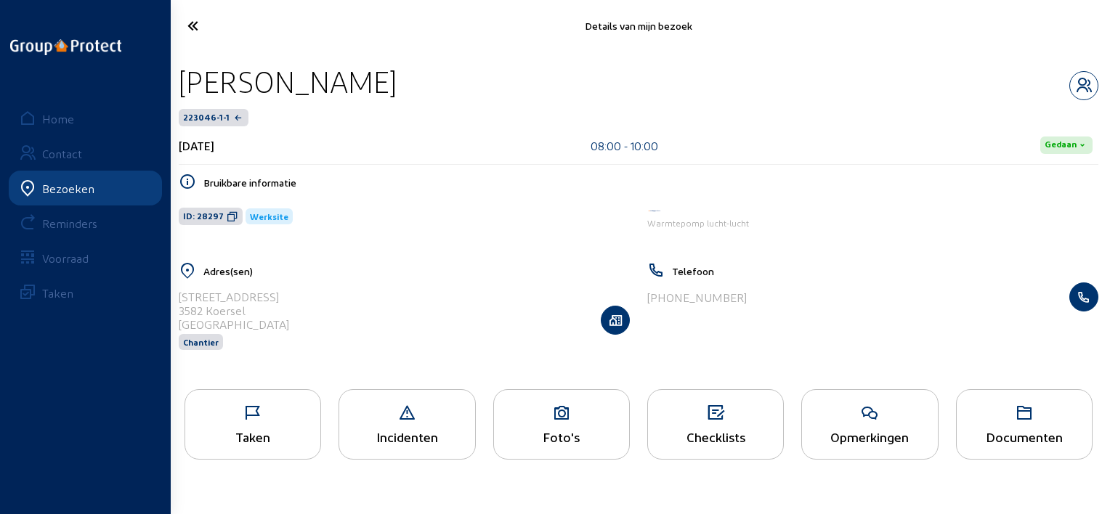
drag, startPoint x: 366, startPoint y: 72, endPoint x: 178, endPoint y: 71, distance: 188.1
click at [179, 71] on div "[PERSON_NAME]" at bounding box center [638, 81] width 919 height 37
copy div "[PERSON_NAME]"
click at [227, 218] on icon at bounding box center [233, 217] width 12 height 12
click at [251, 439] on div "Taken" at bounding box center [252, 436] width 135 height 15
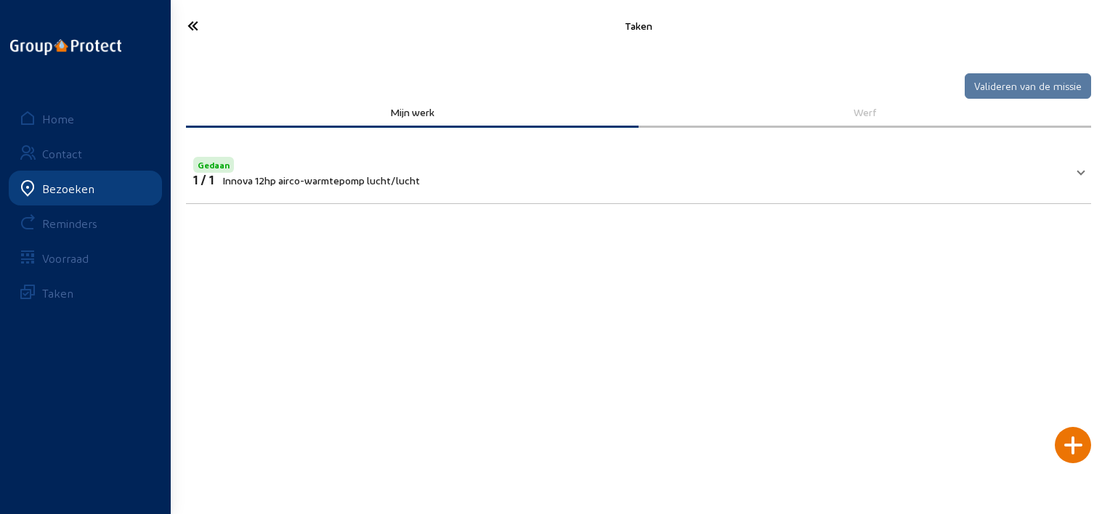
click at [206, 23] on icon at bounding box center [245, 25] width 131 height 25
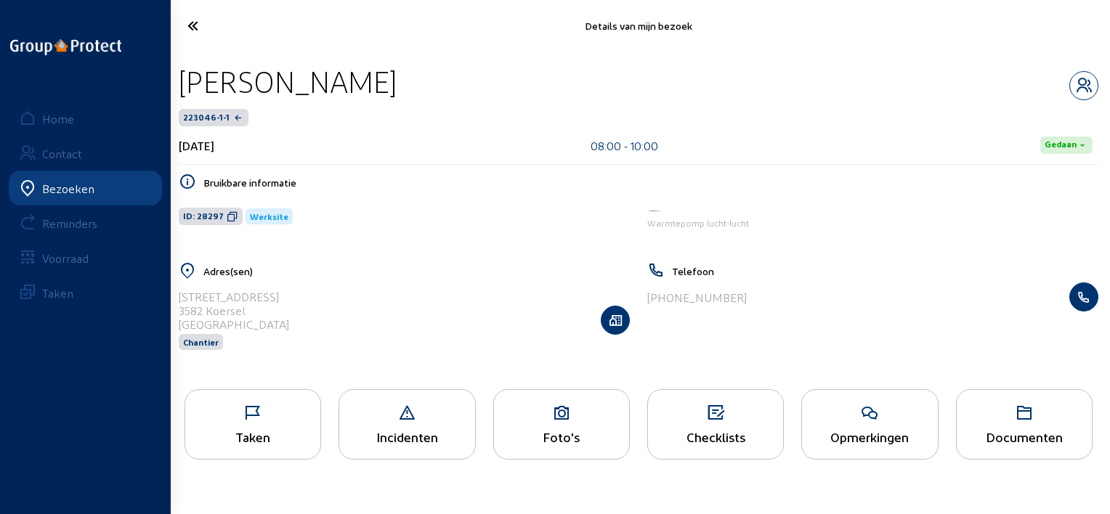
click at [197, 29] on icon at bounding box center [245, 25] width 131 height 25
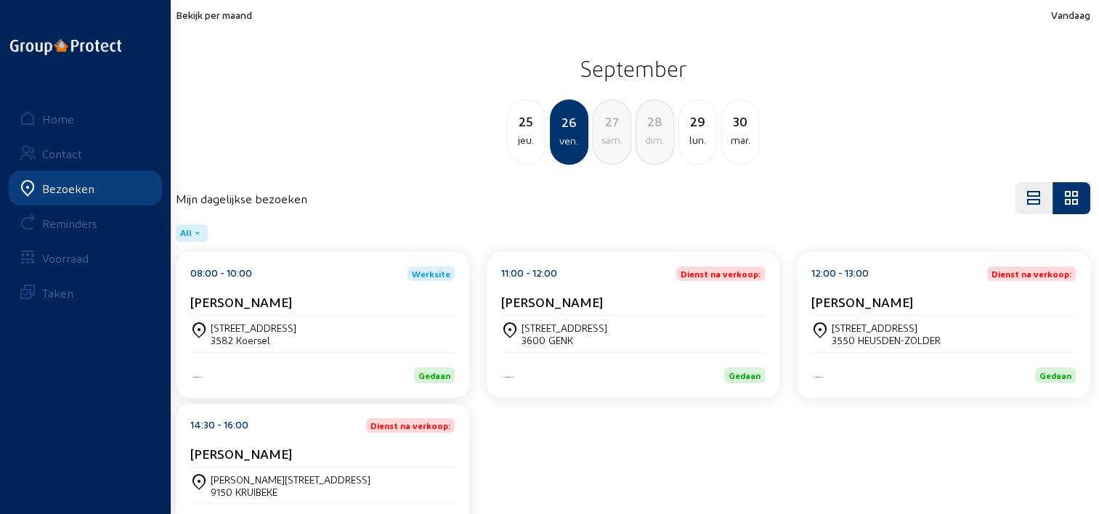
click at [600, 279] on div "11:00 - 12:00 Dienst na verkoop:" at bounding box center [633, 273] width 264 height 15
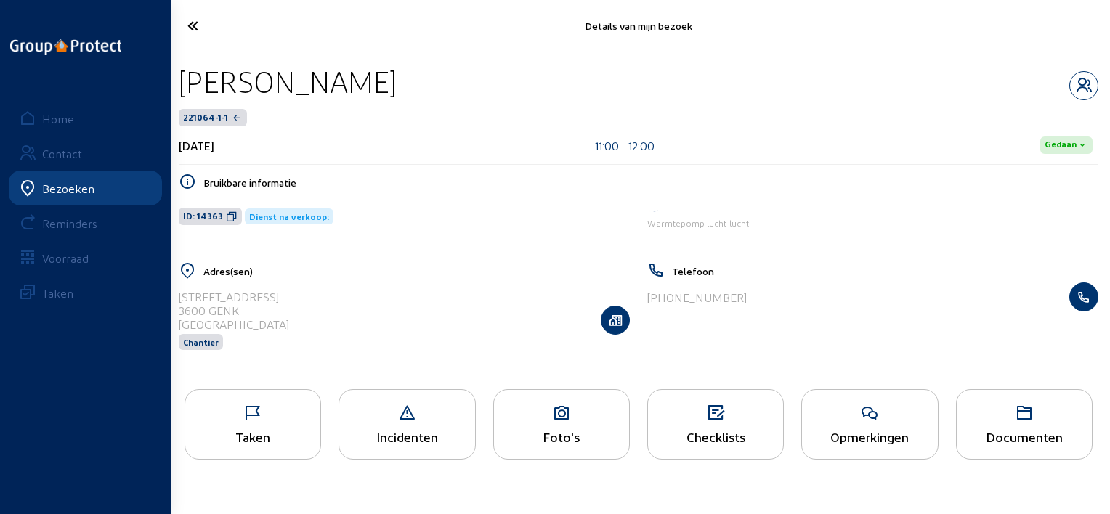
drag, startPoint x: 500, startPoint y: 79, endPoint x: 178, endPoint y: 65, distance: 322.7
click at [179, 65] on div "[PERSON_NAME]" at bounding box center [638, 81] width 919 height 37
click at [303, 409] on icon at bounding box center [252, 412] width 135 height 17
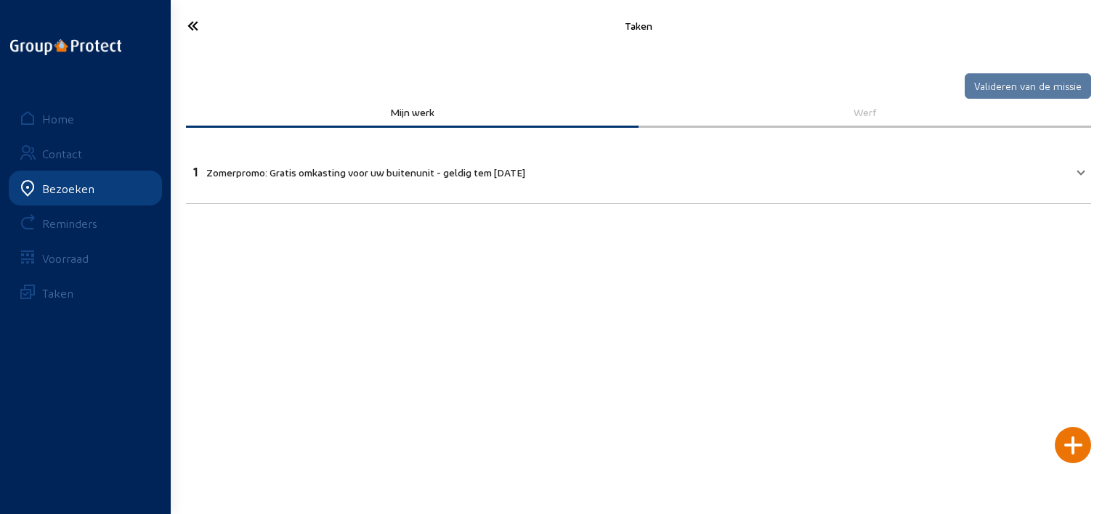
click at [189, 32] on icon at bounding box center [245, 25] width 131 height 25
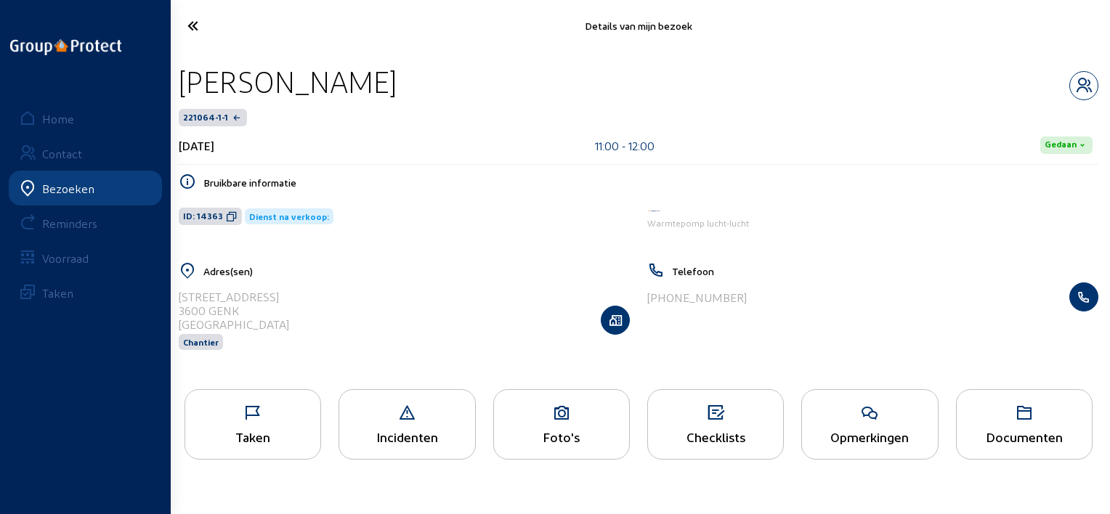
click at [285, 415] on icon at bounding box center [252, 412] width 135 height 17
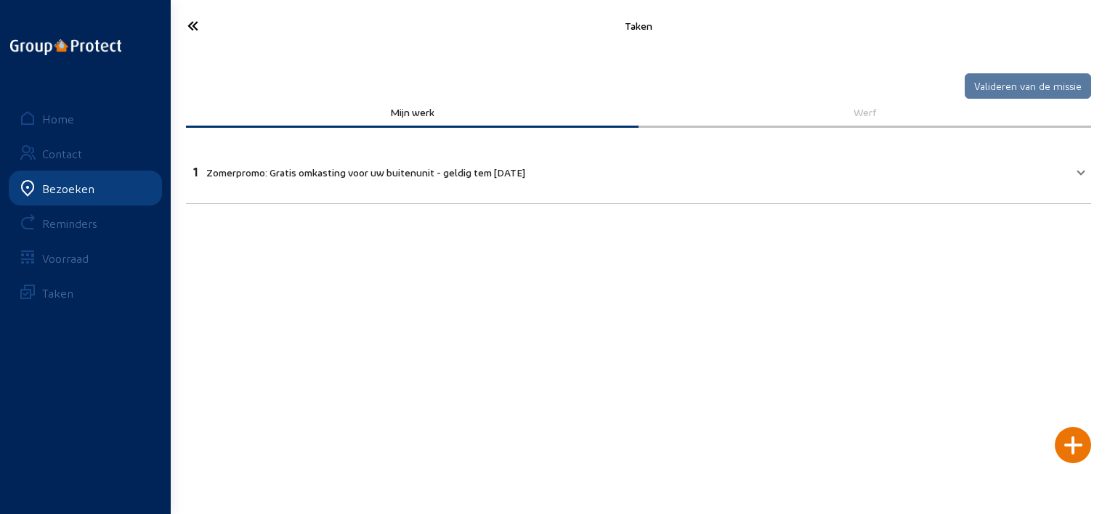
click at [1068, 157] on mat-expansion-panel-header "1 Zomerpromo: Gratis omkasting voor uw buitenunit - geldig tem [DATE]" at bounding box center [638, 169] width 905 height 49
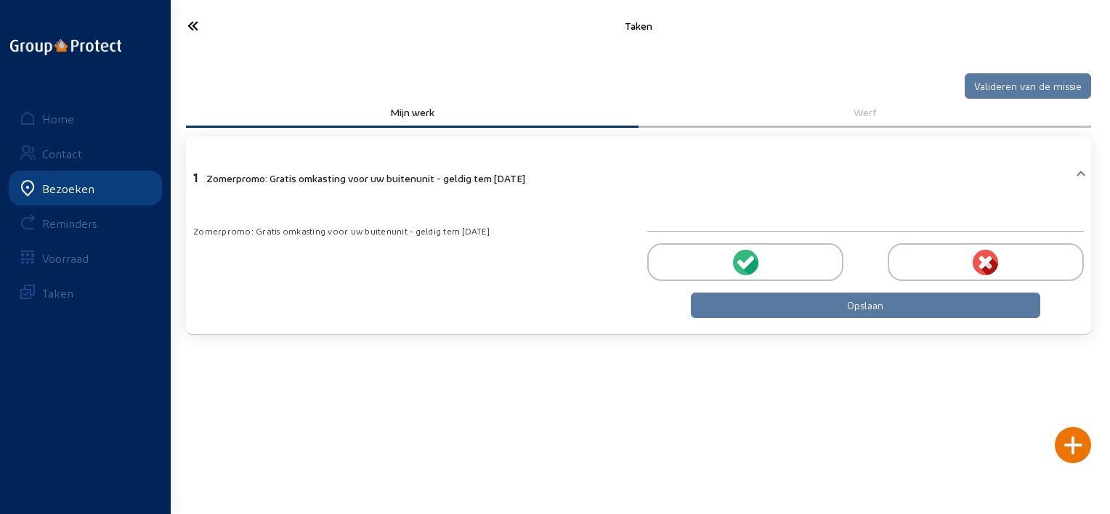
click at [759, 256] on div at bounding box center [745, 262] width 196 height 38
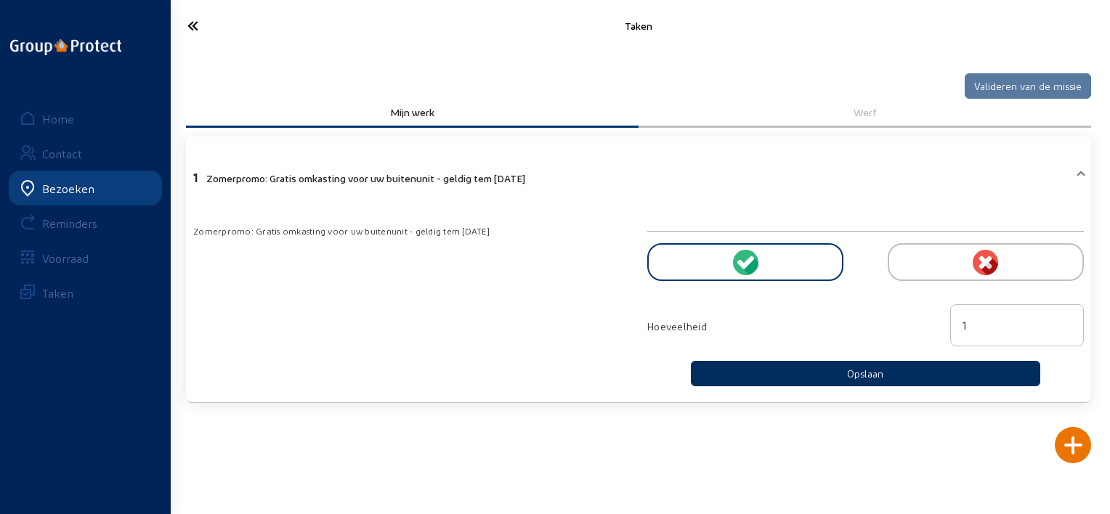
click at [799, 369] on button "Opslaan" at bounding box center [865, 373] width 349 height 25
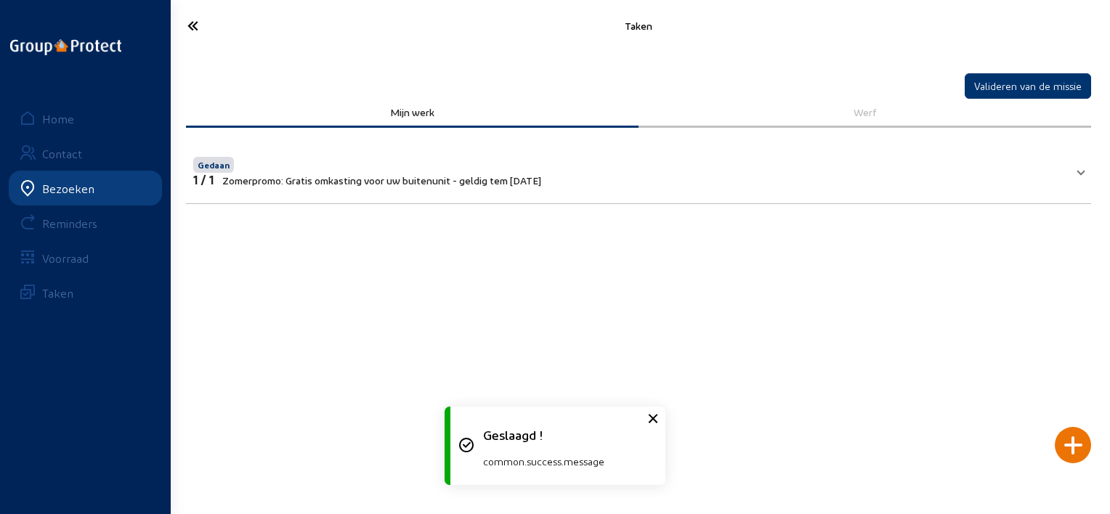
click at [192, 20] on icon at bounding box center [245, 25] width 131 height 25
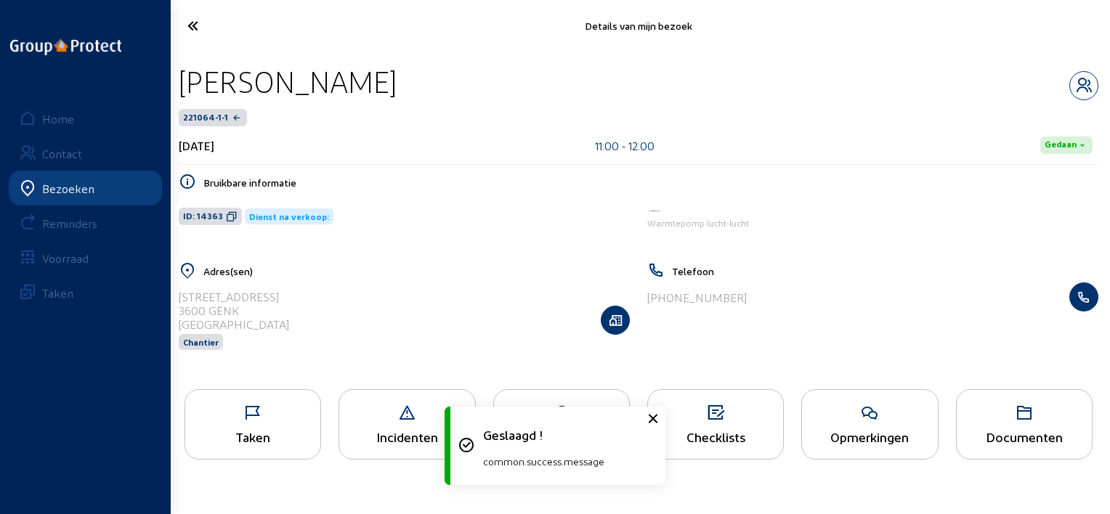
click at [900, 420] on icon at bounding box center [869, 412] width 135 height 17
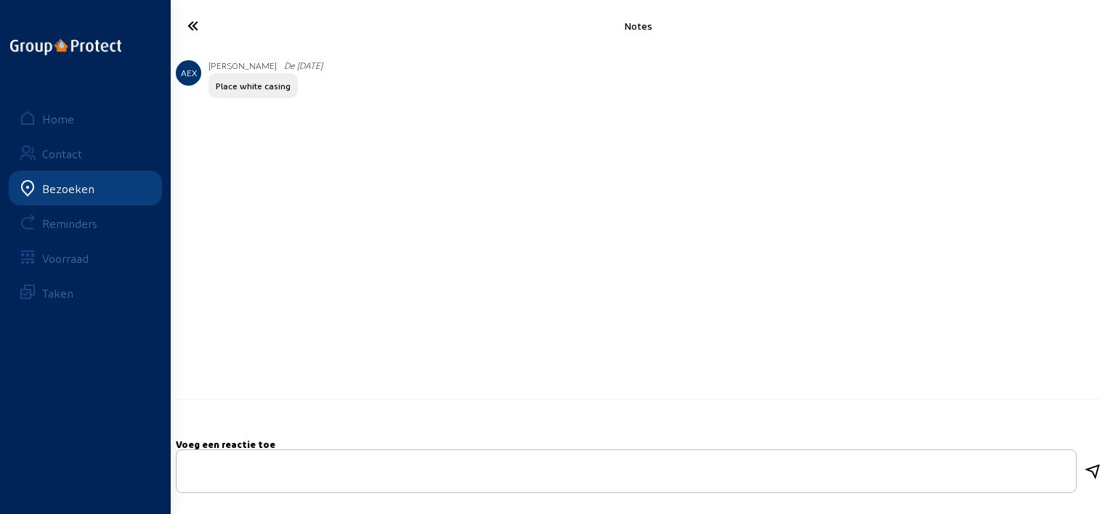
click at [185, 23] on icon at bounding box center [245, 25] width 131 height 25
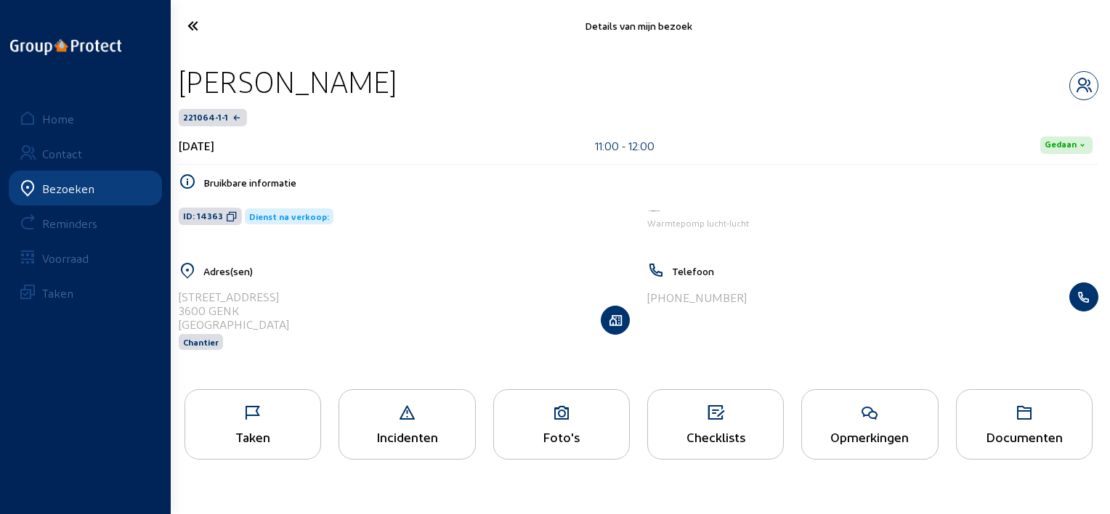
click at [185, 23] on icon at bounding box center [245, 25] width 131 height 25
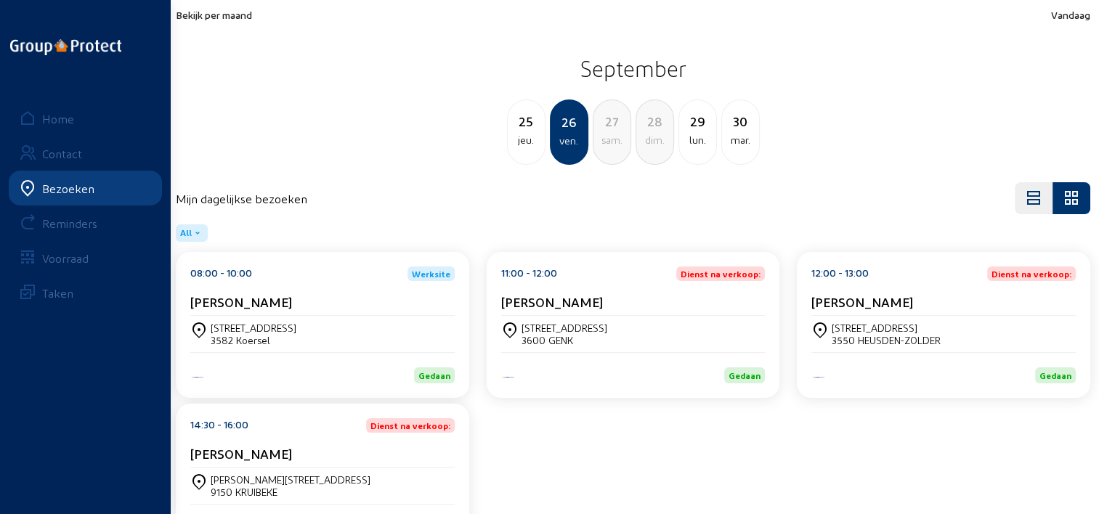
click at [645, 302] on div "[PERSON_NAME]" at bounding box center [633, 301] width 264 height 15
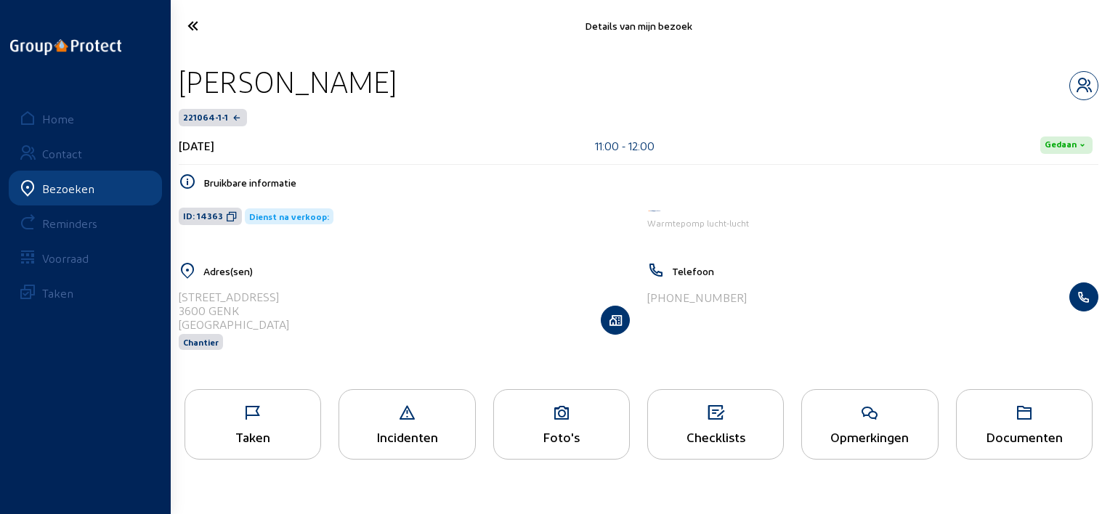
click at [288, 398] on div "Taken" at bounding box center [252, 424] width 137 height 70
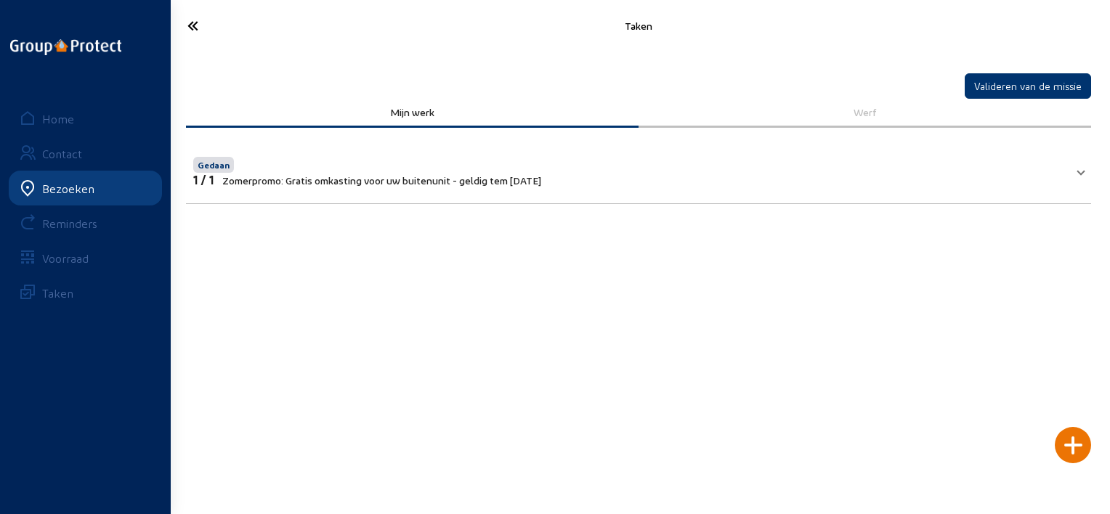
click at [195, 20] on icon at bounding box center [245, 25] width 131 height 25
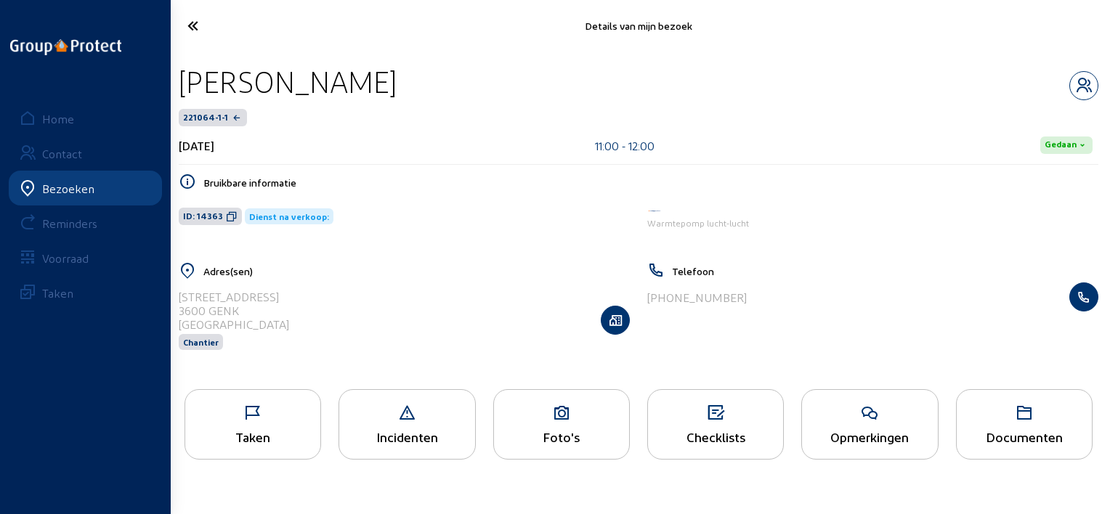
click at [211, 30] on icon at bounding box center [245, 25] width 131 height 25
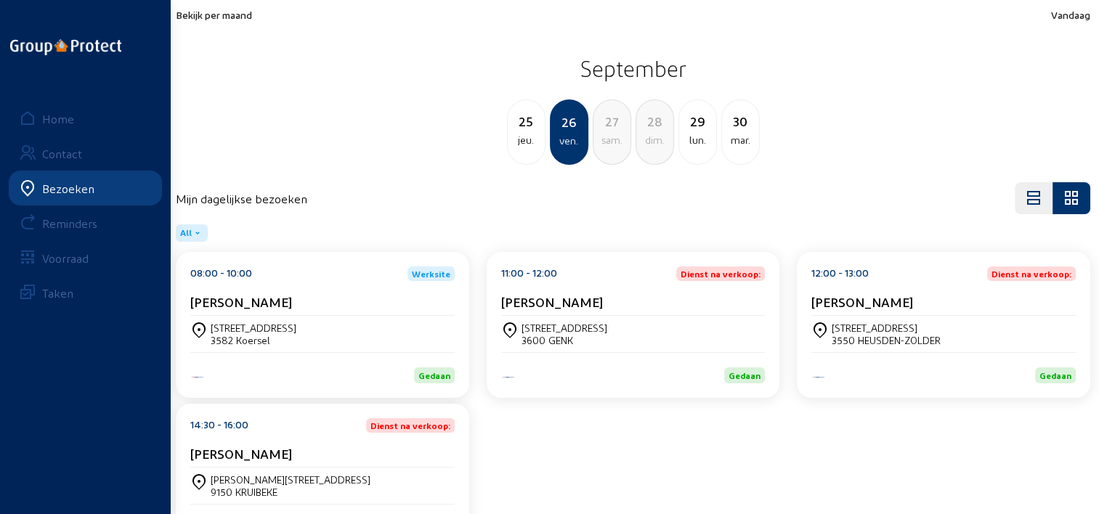
click at [613, 334] on div "[STREET_ADDRESS]" at bounding box center [633, 334] width 264 height 25
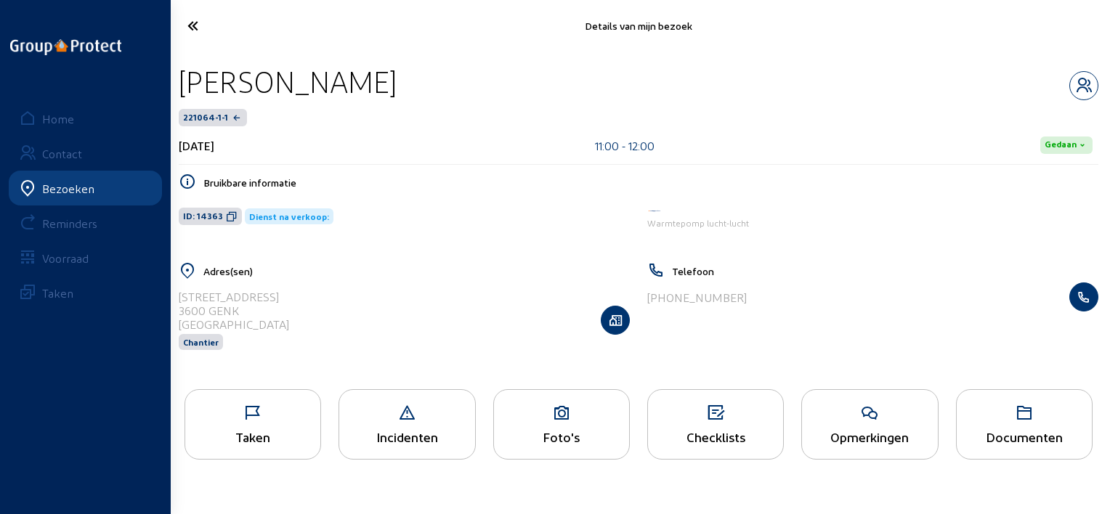
click at [232, 219] on icon at bounding box center [232, 217] width 12 height 12
click at [213, 29] on icon at bounding box center [245, 25] width 131 height 25
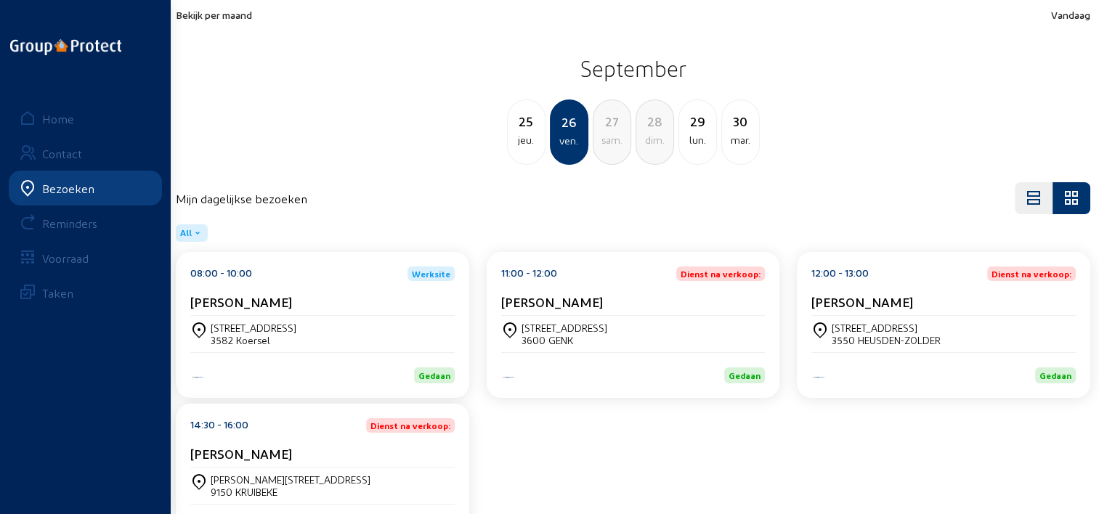
click at [842, 288] on div "12:00 - 13:00 Dienst na verkoop: [PERSON_NAME]" at bounding box center [943, 290] width 264 height 49
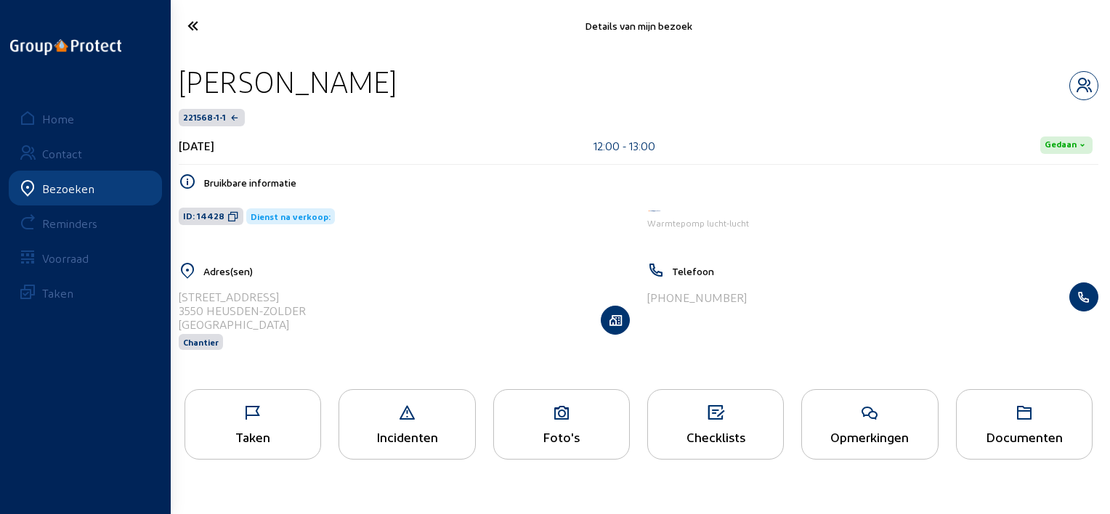
drag, startPoint x: 402, startPoint y: 71, endPoint x: 175, endPoint y: 70, distance: 226.6
click at [175, 70] on div "[PERSON_NAME] 221568-1-1 [DATE] 12:00 - 13:00 Gedaan Bruikbare informatie ID: 1…" at bounding box center [638, 216] width 943 height 329
click at [229, 213] on icon at bounding box center [233, 217] width 12 height 12
click at [261, 418] on icon at bounding box center [252, 412] width 135 height 17
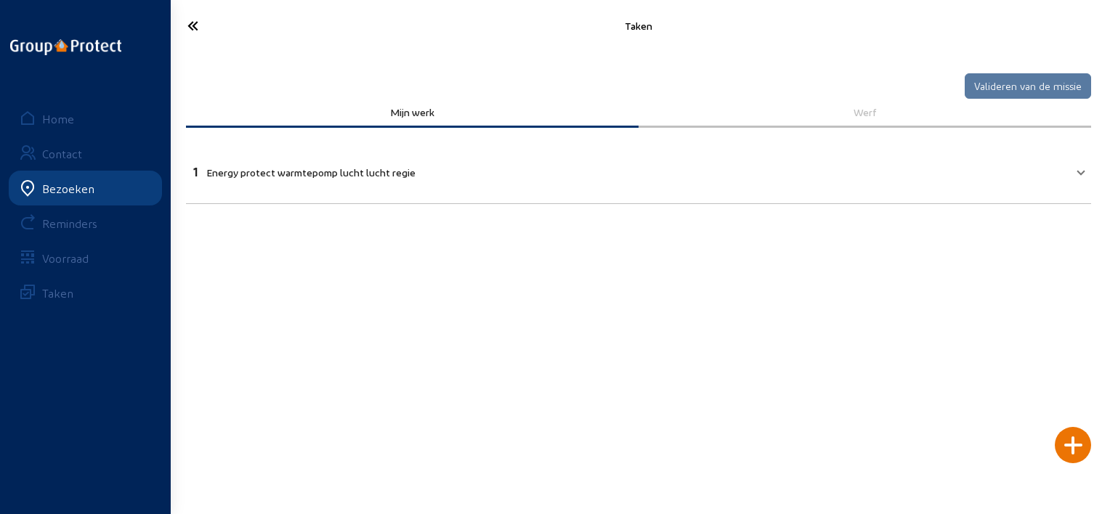
click at [207, 29] on icon at bounding box center [245, 25] width 131 height 25
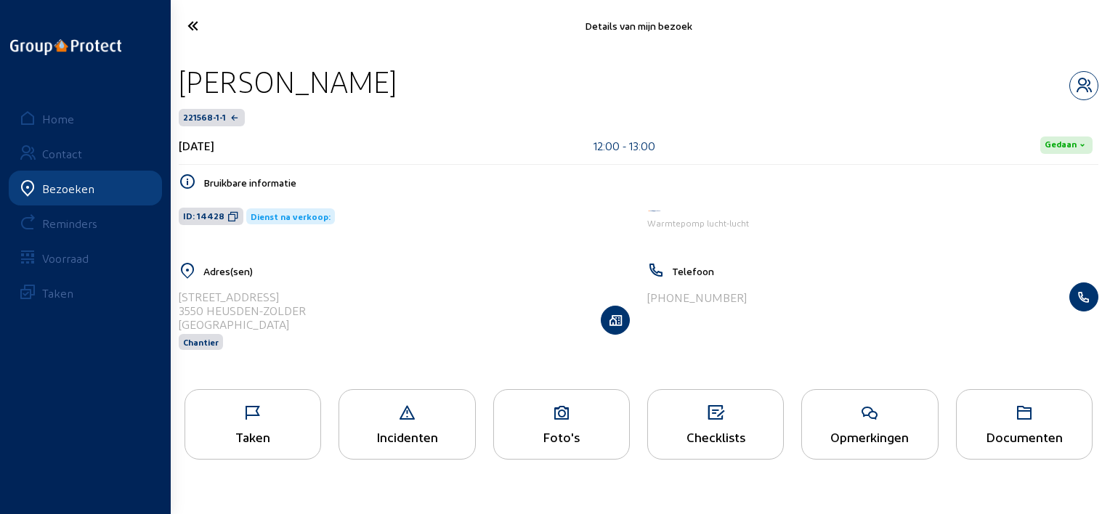
click at [189, 25] on icon at bounding box center [245, 25] width 131 height 25
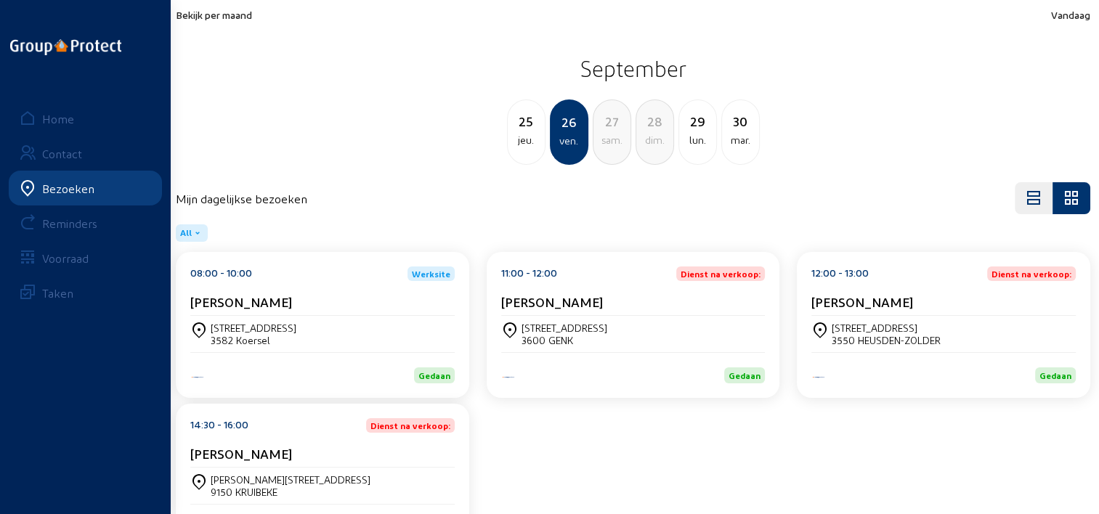
click at [329, 434] on div "14:30 - 16:00 Dienst na verkoop: [PERSON_NAME]" at bounding box center [322, 442] width 264 height 49
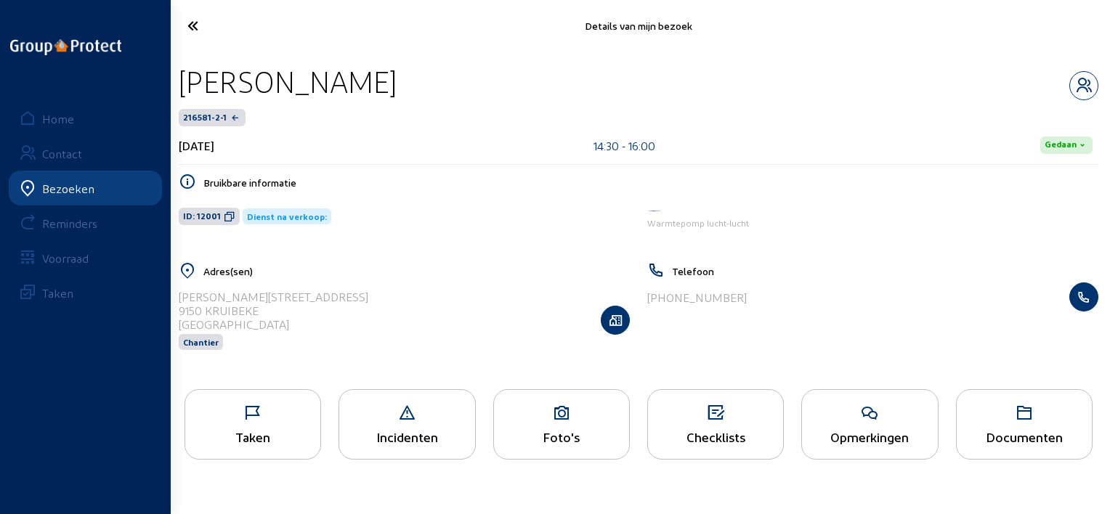
click at [244, 410] on icon at bounding box center [252, 412] width 135 height 17
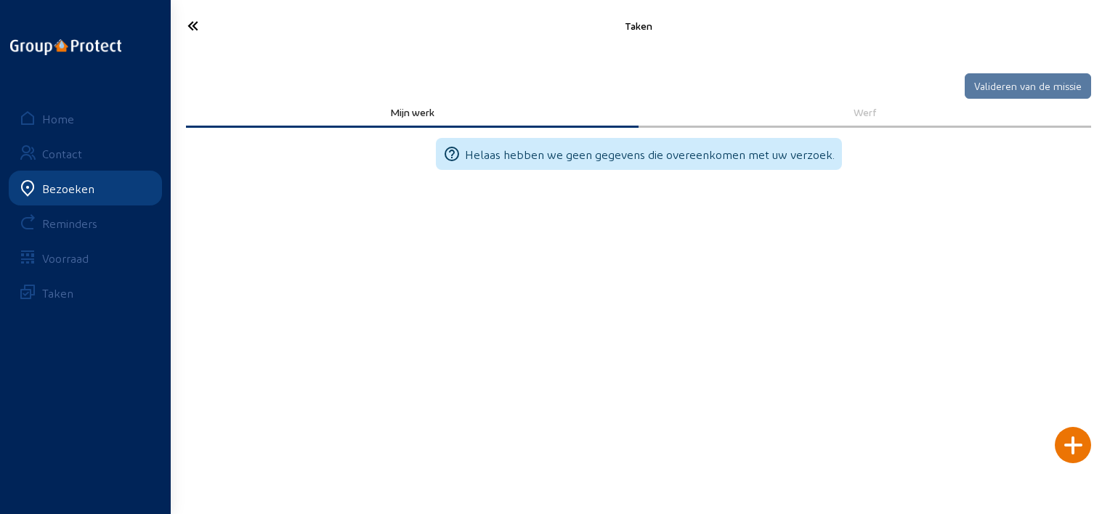
click at [192, 33] on icon at bounding box center [245, 25] width 131 height 25
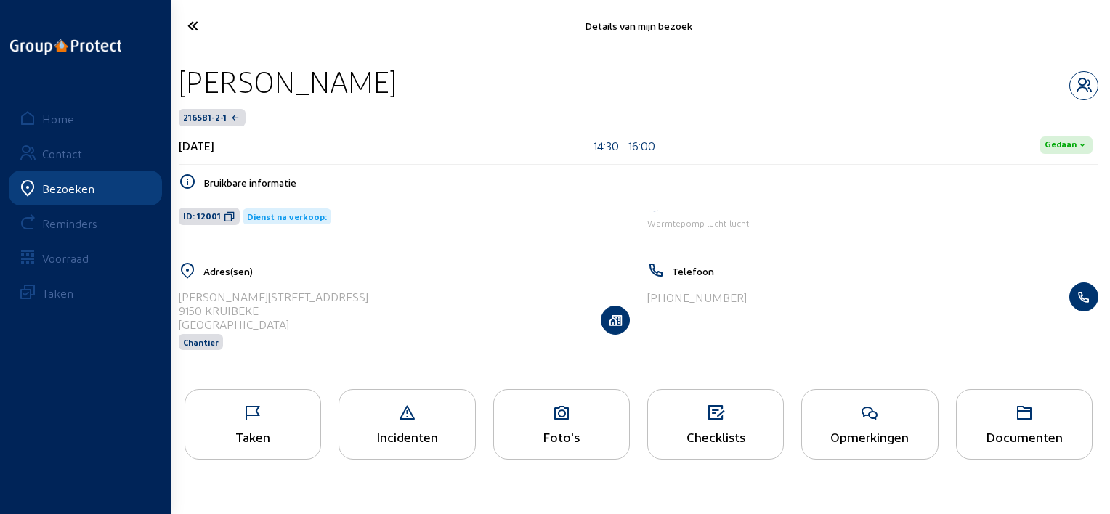
click at [192, 33] on icon at bounding box center [245, 25] width 131 height 25
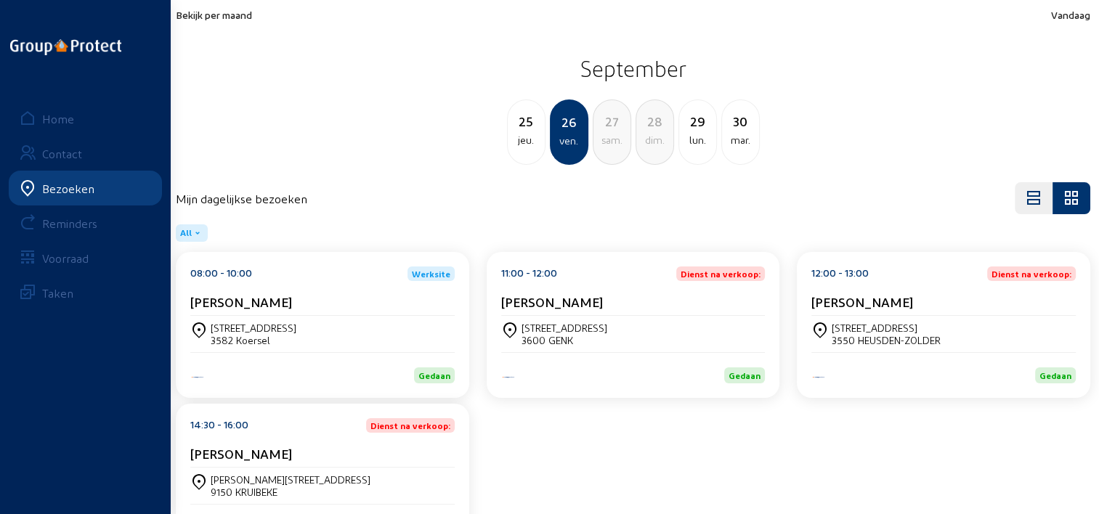
click at [235, 20] on span "Bekijk per maand" at bounding box center [214, 15] width 76 height 12
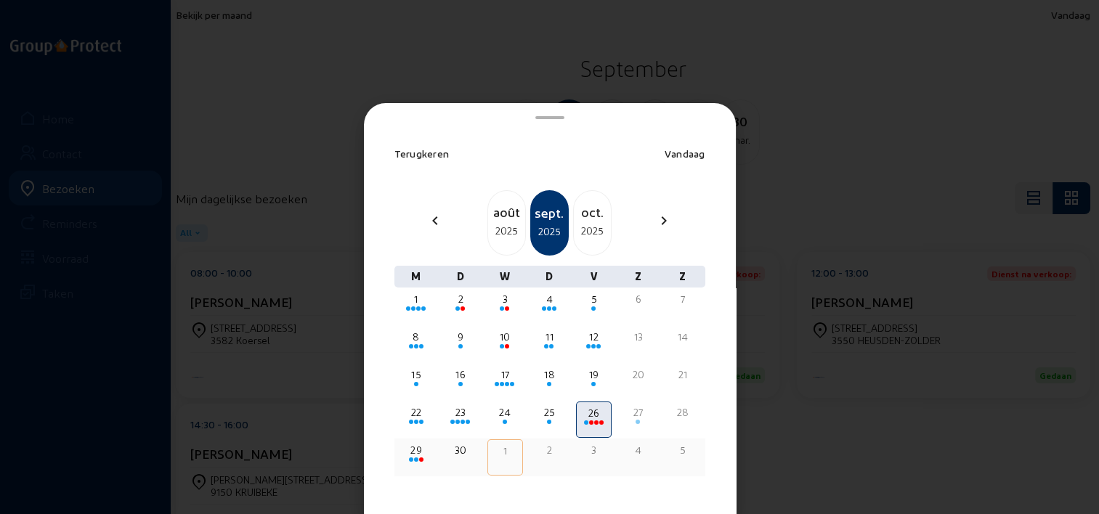
click at [410, 447] on div "29" at bounding box center [416, 450] width 33 height 15
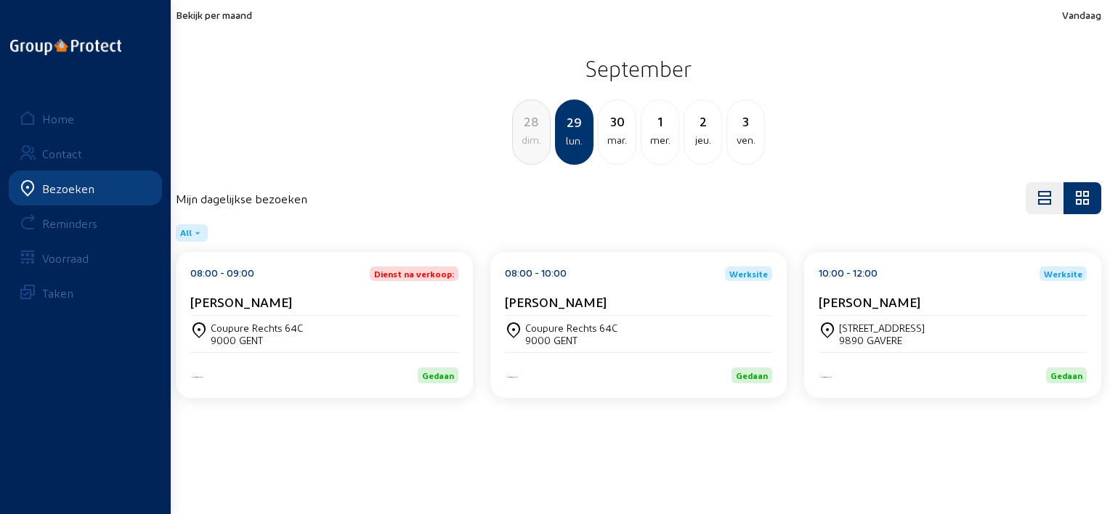
click at [378, 316] on div "Coupure Rechts 64C 9000 GENT" at bounding box center [324, 334] width 268 height 36
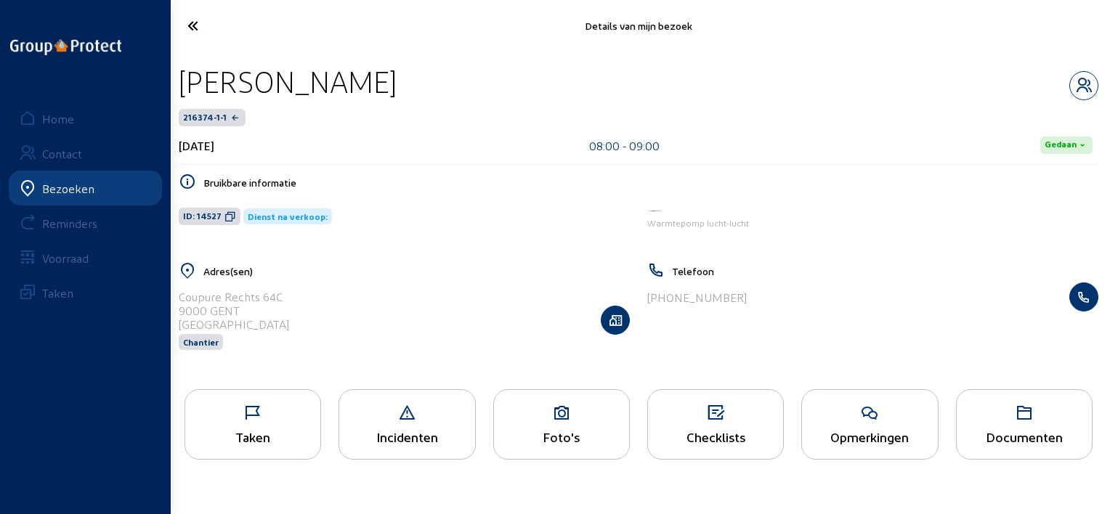
drag, startPoint x: 702, startPoint y: 86, endPoint x: 245, endPoint y: 113, distance: 457.6
click at [245, 113] on div "[PERSON_NAME]-Attanasio 216374-1-1 [DATE] 08:00 - 09:00 Gedaan" at bounding box center [638, 114] width 919 height 102
click at [188, 100] on div "[PERSON_NAME]-Attanasio 216374-1-1 [DATE] 08:00 - 09:00 Gedaan" at bounding box center [638, 114] width 919 height 102
drag, startPoint x: 736, startPoint y: 76, endPoint x: 178, endPoint y: 99, distance: 558.9
click at [179, 99] on div "[PERSON_NAME]" at bounding box center [638, 81] width 919 height 37
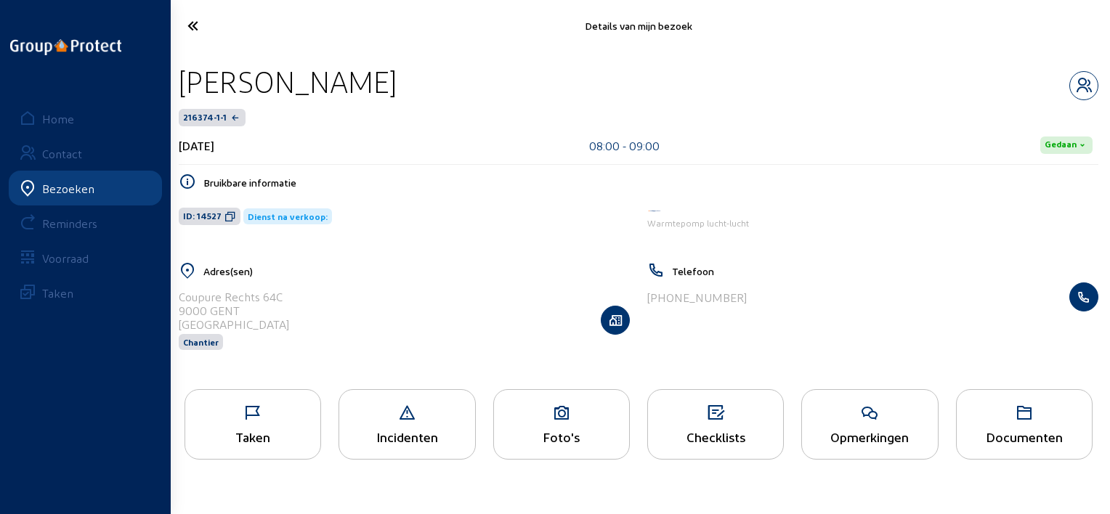
click at [226, 220] on icon at bounding box center [230, 217] width 12 height 12
click at [285, 425] on div "Taken" at bounding box center [252, 424] width 137 height 70
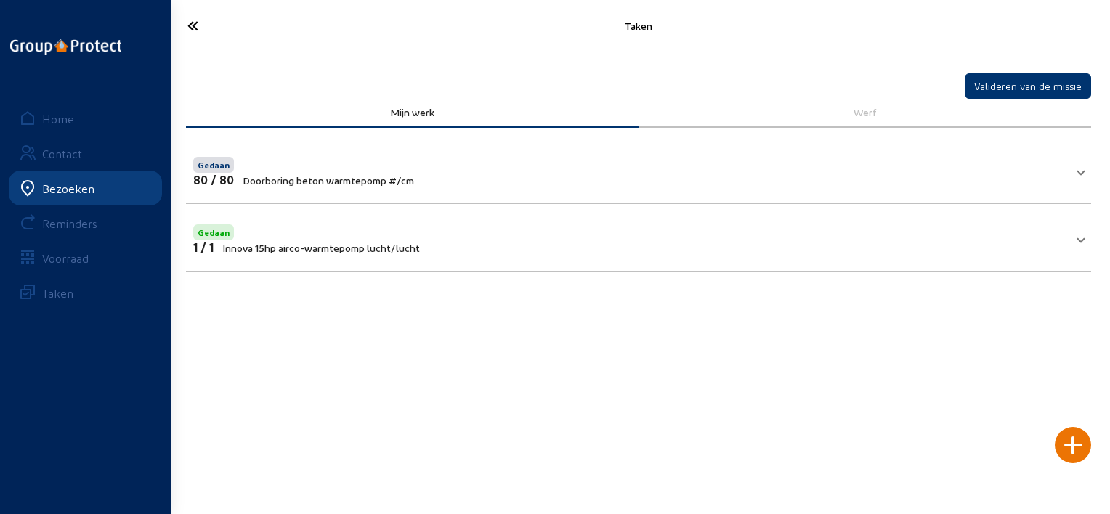
click at [191, 26] on icon at bounding box center [245, 25] width 131 height 25
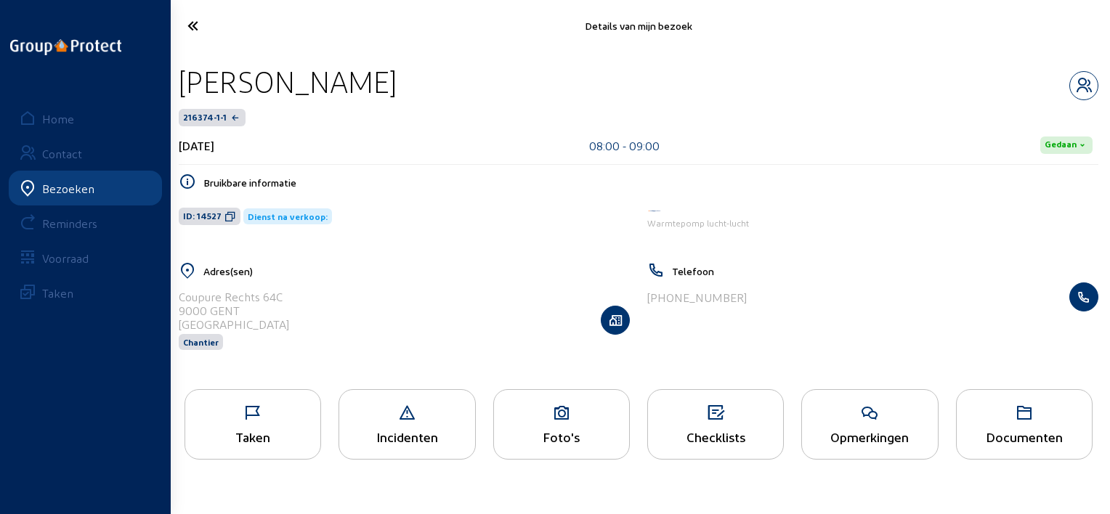
click at [83, 106] on link "Home" at bounding box center [85, 118] width 153 height 35
